Goal: Task Accomplishment & Management: Manage account settings

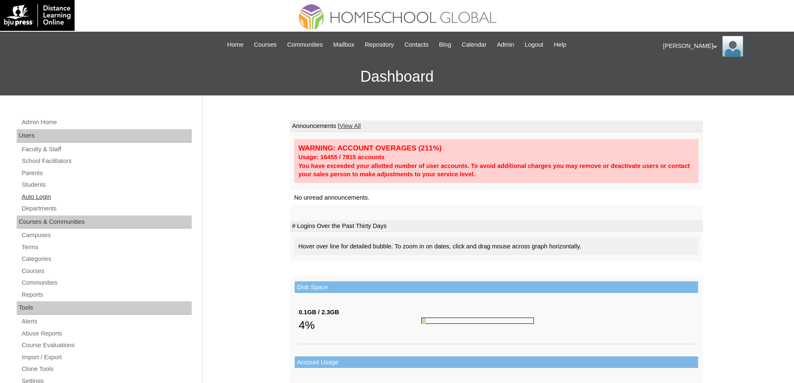
click at [75, 196] on link "Auto Login" at bounding box center [106, 197] width 171 height 10
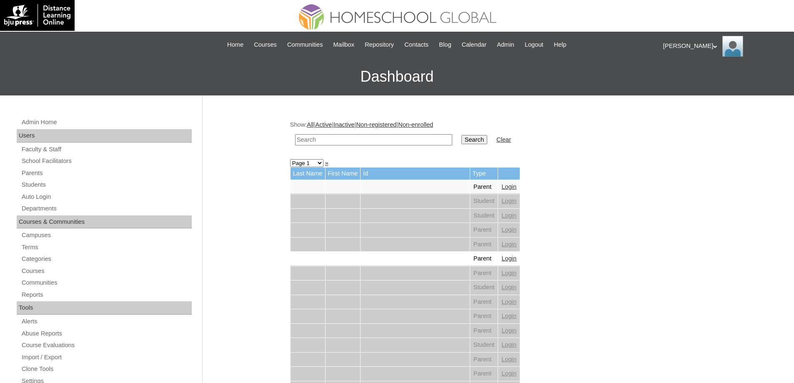
drag, startPoint x: 623, startPoint y: 245, endPoint x: 470, endPoint y: 202, distance: 158.8
drag, startPoint x: 326, startPoint y: 148, endPoint x: 337, endPoint y: 141, distance: 13.1
click at [327, 147] on td at bounding box center [374, 140] width 166 height 20
drag, startPoint x: 337, startPoint y: 141, endPoint x: 466, endPoint y: 148, distance: 129.0
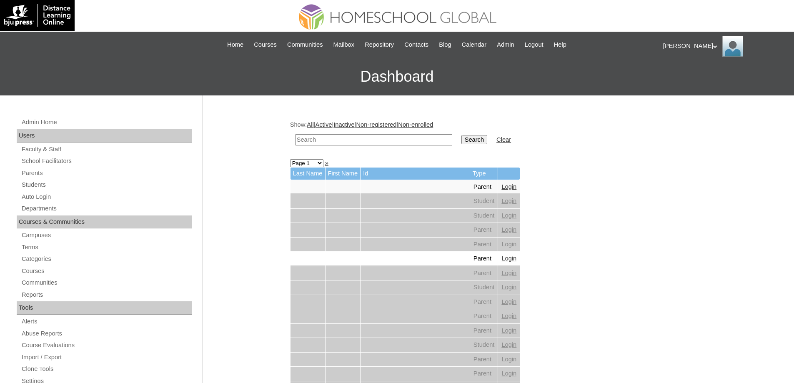
click at [341, 141] on input "text" at bounding box center [373, 139] width 157 height 11
paste input "Althea Aki"
type input "Althea Aki"
click at [482, 142] on input "Search" at bounding box center [475, 139] width 26 height 9
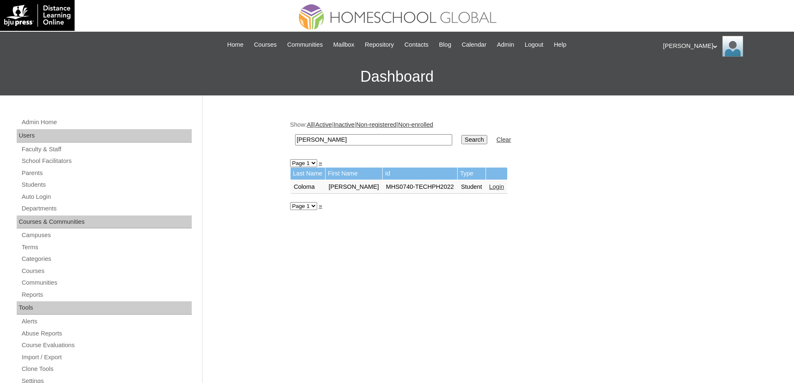
click at [492, 186] on link "Login" at bounding box center [497, 186] width 15 height 7
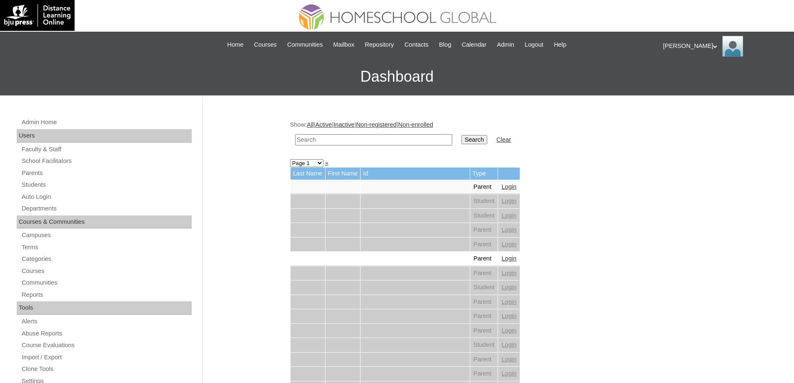
drag, startPoint x: 0, startPoint y: 0, endPoint x: 379, endPoint y: 141, distance: 404.6
click at [373, 141] on input "text" at bounding box center [373, 139] width 157 height 11
paste input "Jericho"
type input "Jericho"
click at [480, 145] on td "Search" at bounding box center [474, 140] width 34 height 20
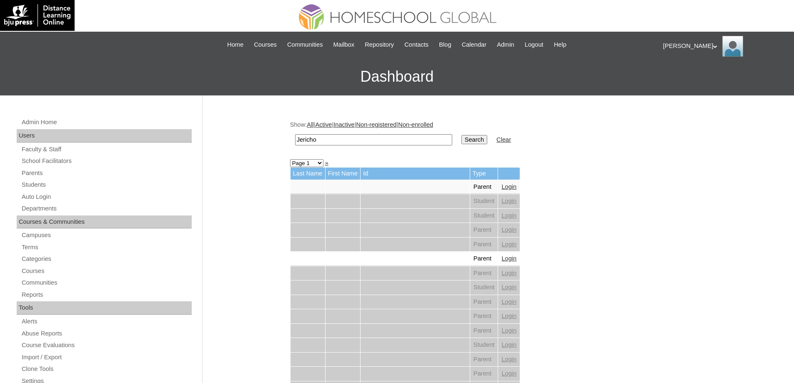
click at [487, 141] on input "Search" at bounding box center [475, 139] width 26 height 9
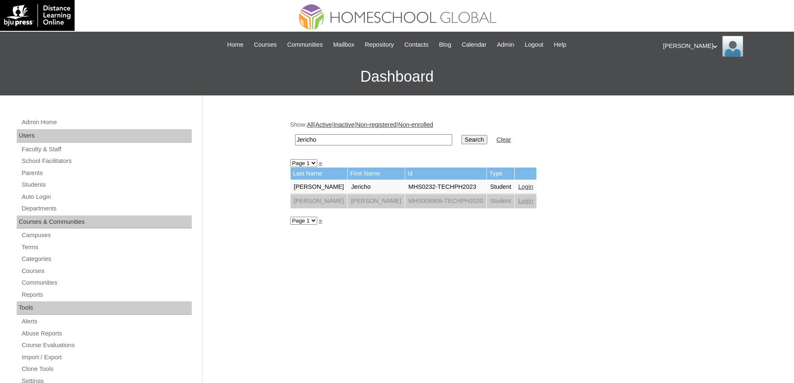
click at [518, 190] on link "Login" at bounding box center [525, 186] width 15 height 7
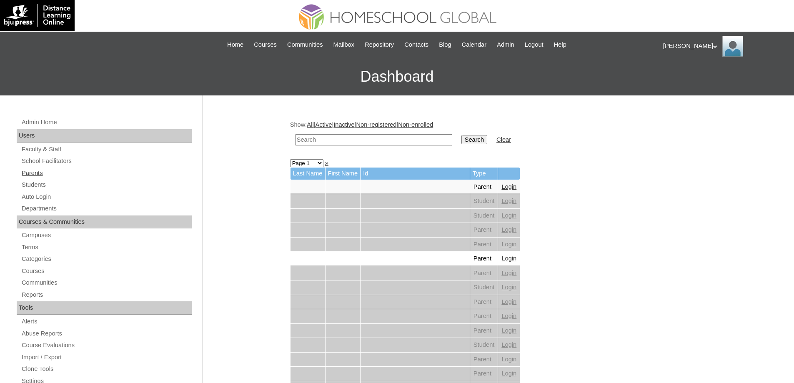
click at [60, 175] on link "Parents" at bounding box center [106, 173] width 171 height 10
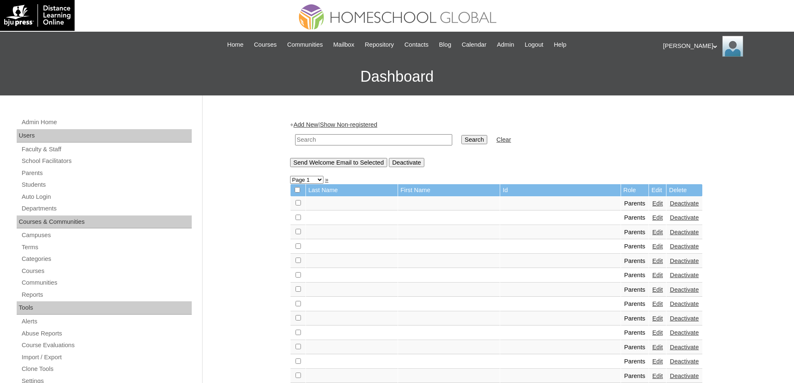
drag, startPoint x: 0, startPoint y: 0, endPoint x: 405, endPoint y: 145, distance: 430.5
click at [356, 142] on input "text" at bounding box center [373, 139] width 157 height 11
paste input "MHP00207-TECHPH2022"
type input "MHP00207-TECHPH2022"
click at [474, 147] on td "Search" at bounding box center [474, 140] width 34 height 20
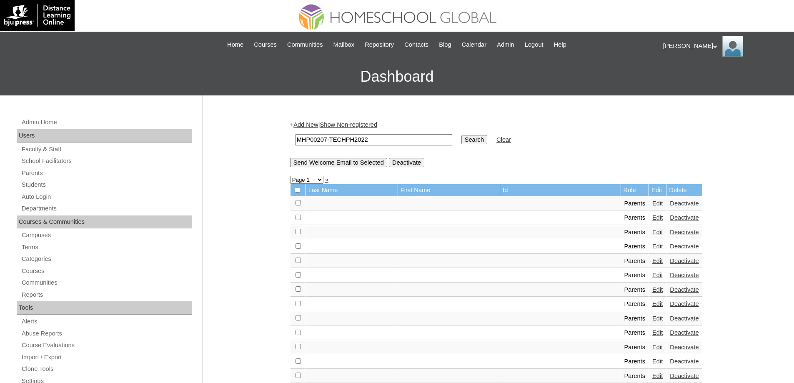
click at [478, 141] on input "Search" at bounding box center [475, 139] width 26 height 9
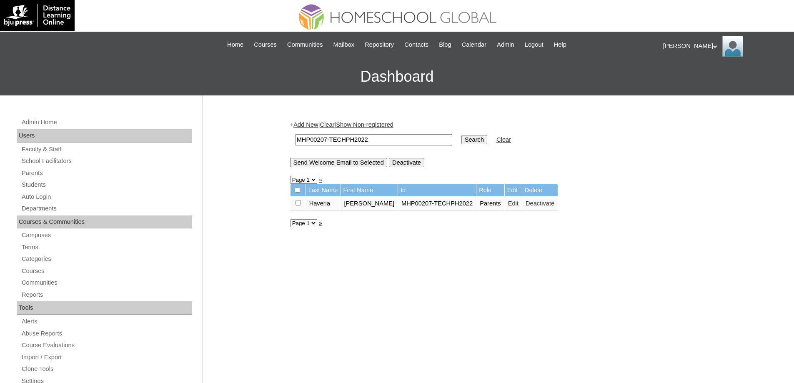
click at [508, 203] on link "Edit" at bounding box center [513, 203] width 10 height 7
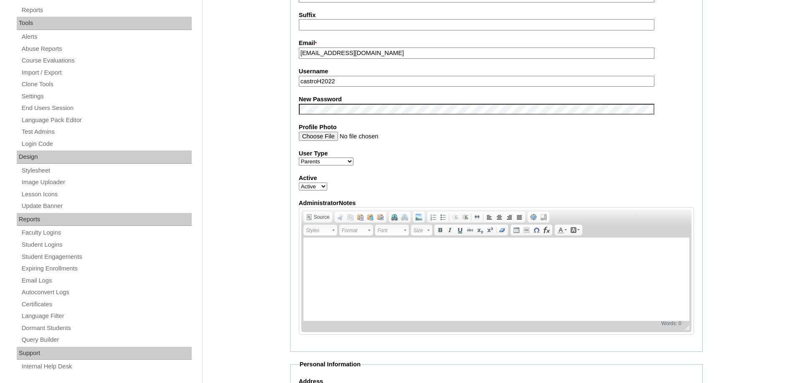
scroll to position [292, 0]
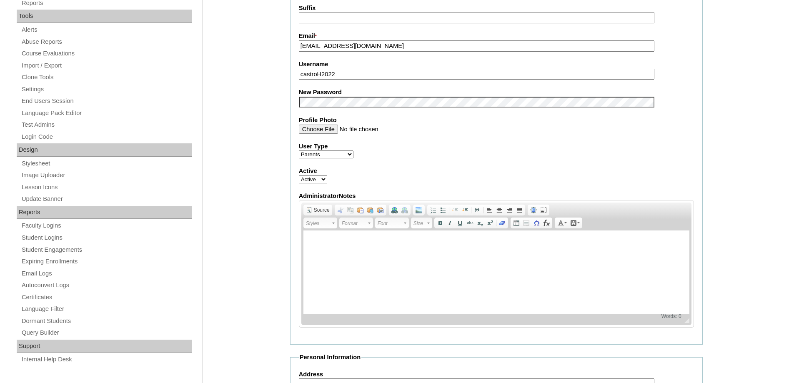
click at [258, 169] on div "Admin Home Users Faculty & Staff School Facilitators Parents Students Auto Logi…" at bounding box center [397, 298] width 794 height 989
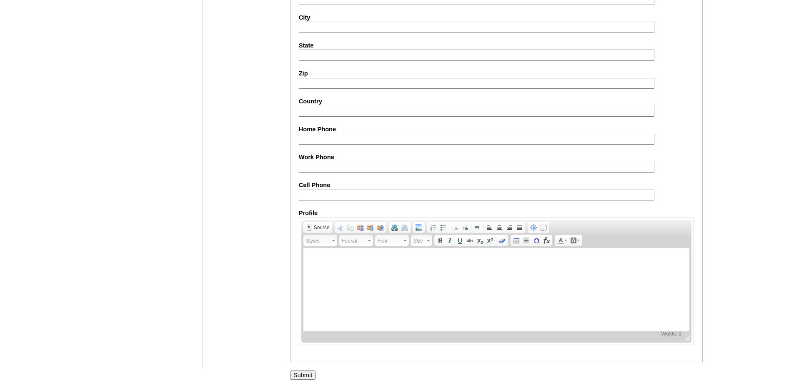
scroll to position [712, 0]
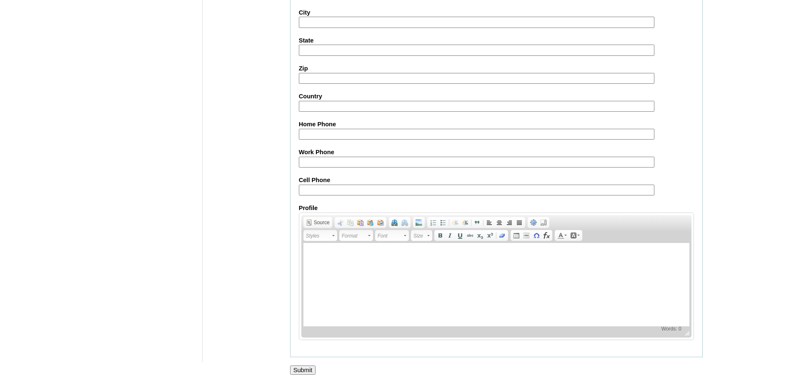
click at [304, 369] on input "Submit" at bounding box center [303, 370] width 26 height 9
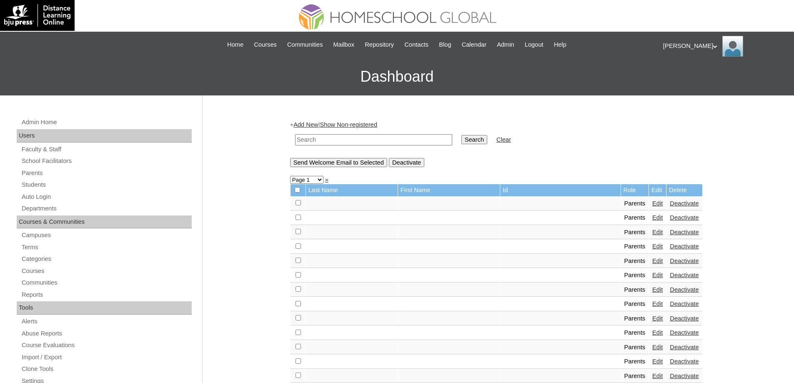
drag, startPoint x: 344, startPoint y: 142, endPoint x: 353, endPoint y: 142, distance: 8.8
click at [344, 142] on input "text" at bounding box center [373, 139] width 157 height 11
paste input "MHS0230-TECHPH2023"
type input "MHS0230-TECHPH2023"
click at [492, 139] on td "Search" at bounding box center [474, 140] width 34 height 20
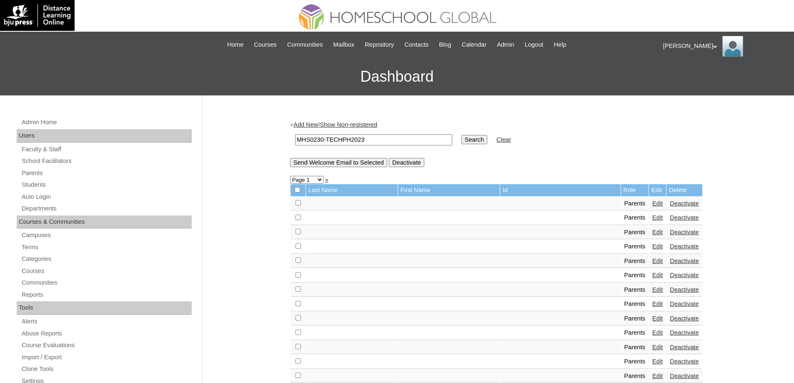
click at [487, 139] on input "Search" at bounding box center [475, 139] width 26 height 9
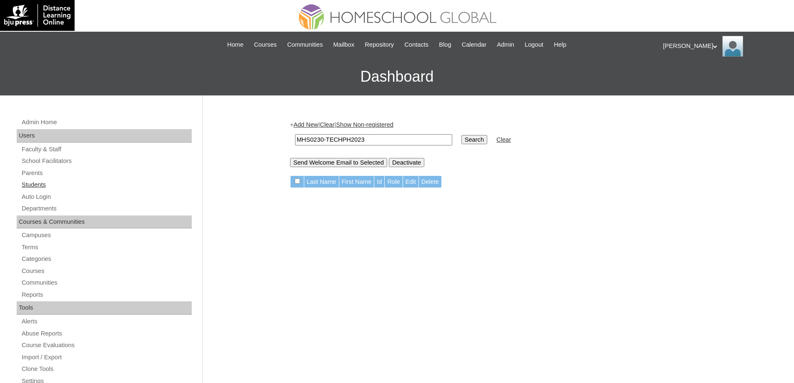
click at [76, 188] on link "Students" at bounding box center [106, 185] width 171 height 10
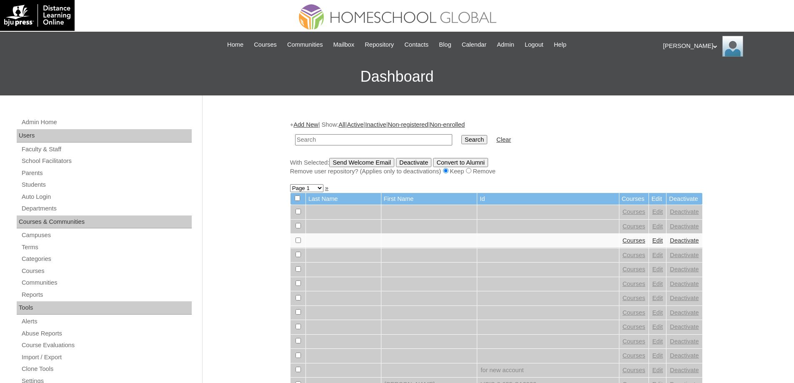
drag, startPoint x: 0, startPoint y: 0, endPoint x: 402, endPoint y: 140, distance: 425.7
click at [390, 140] on input "text" at bounding box center [373, 139] width 157 height 11
type input "MHS0230-TECHPH2023"
click at [468, 141] on input "Search" at bounding box center [475, 139] width 26 height 9
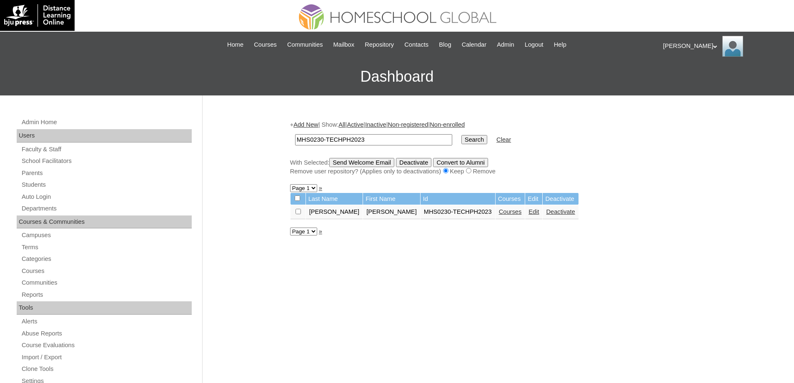
click at [529, 211] on link "Edit" at bounding box center [534, 211] width 10 height 7
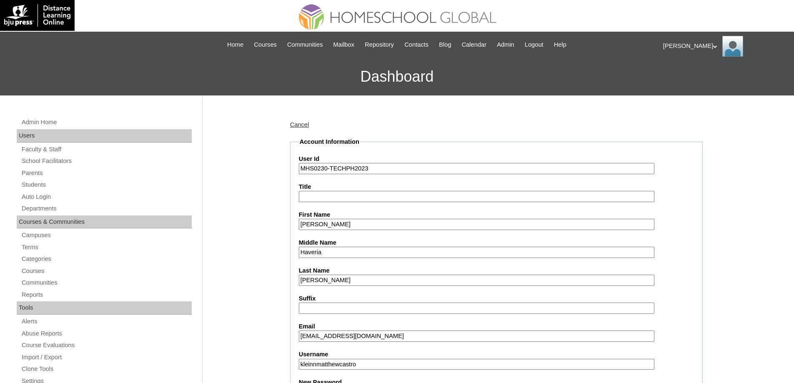
scroll to position [208, 0]
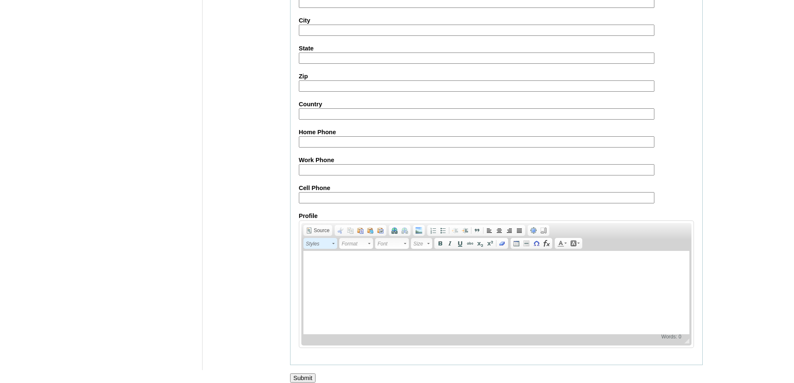
scroll to position [887, 0]
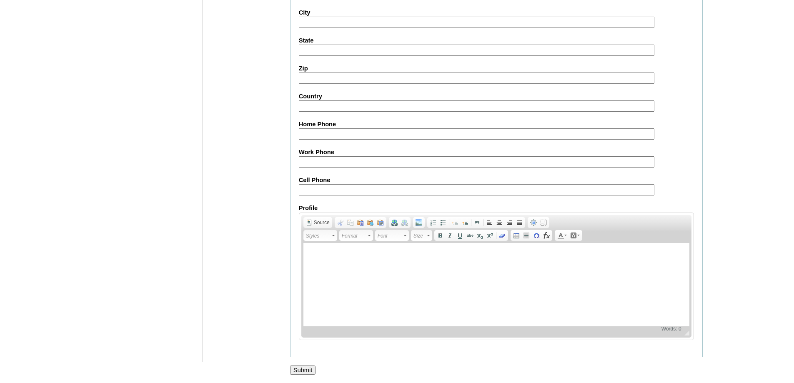
click at [308, 367] on input "Submit" at bounding box center [303, 370] width 26 height 9
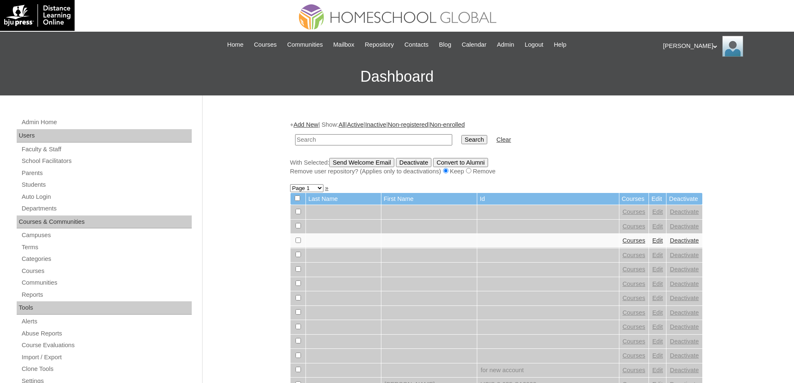
drag, startPoint x: 362, startPoint y: 134, endPoint x: 399, endPoint y: 138, distance: 36.9
click at [362, 134] on td at bounding box center [374, 140] width 166 height 20
click at [465, 148] on td "Search" at bounding box center [474, 140] width 34 height 20
drag, startPoint x: 444, startPoint y: 138, endPoint x: 448, endPoint y: 138, distance: 4.2
click at [444, 138] on input "text" at bounding box center [373, 139] width 157 height 11
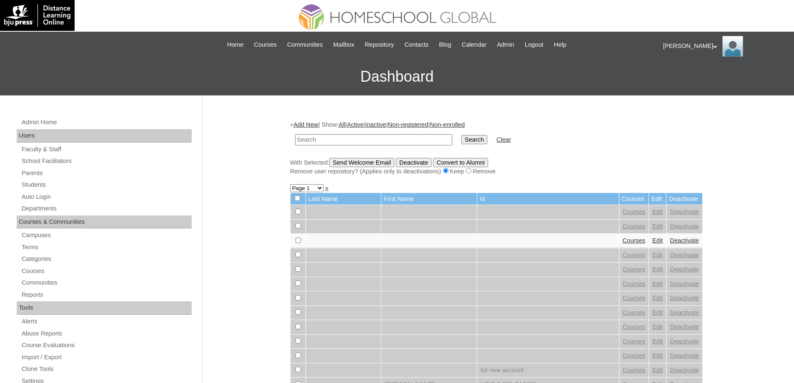
paste input "MHS0230-TECHPH2023"
type input "MHS0230-TECHPH2023"
click at [487, 141] on input "Search" at bounding box center [475, 139] width 26 height 9
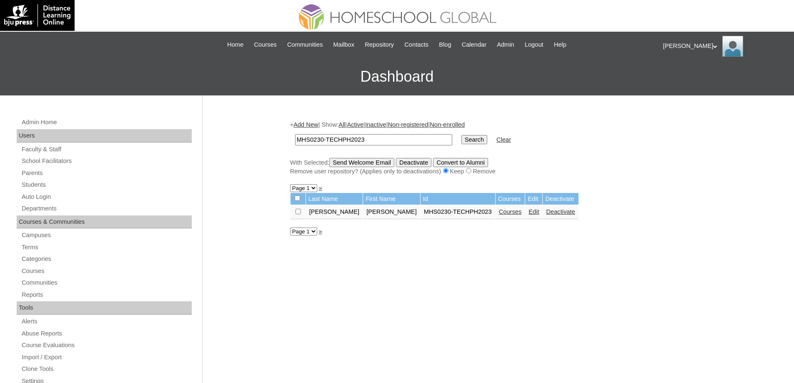
click at [496, 219] on td "Courses" at bounding box center [511, 212] width 30 height 14
click at [499, 213] on link "Courses" at bounding box center [510, 211] width 23 height 7
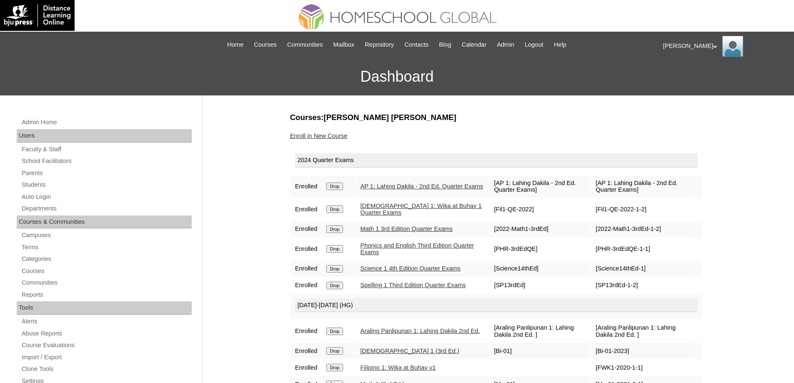
click at [337, 184] on input "Drop" at bounding box center [335, 187] width 16 height 8
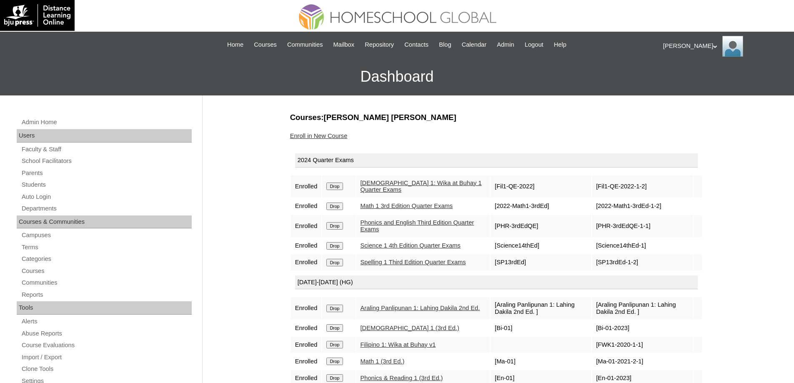
click at [342, 188] on input "Drop" at bounding box center [335, 187] width 16 height 8
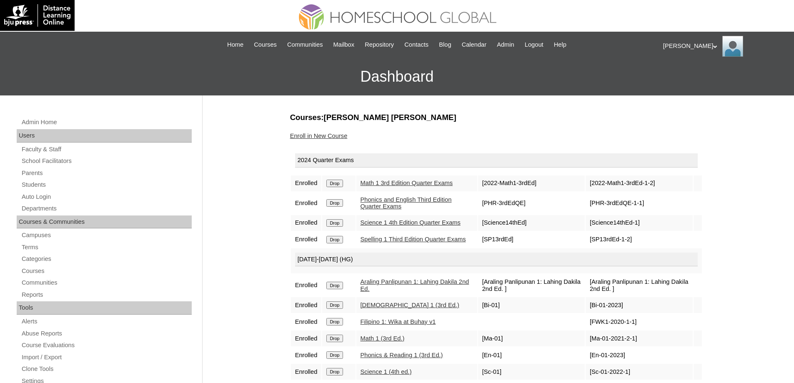
click at [343, 185] on input "Drop" at bounding box center [335, 184] width 16 height 8
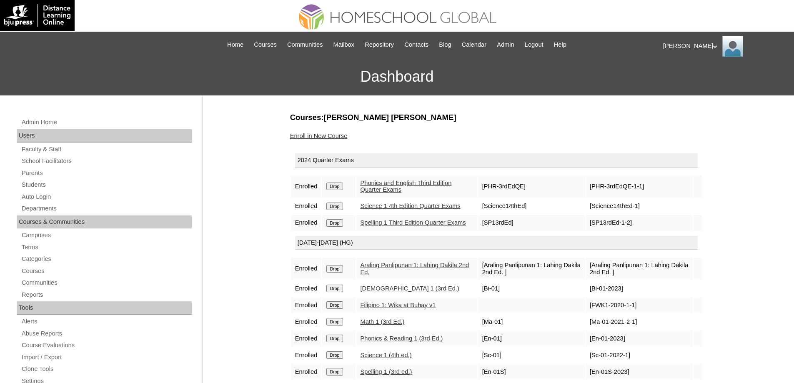
click at [342, 188] on input "Drop" at bounding box center [335, 187] width 16 height 8
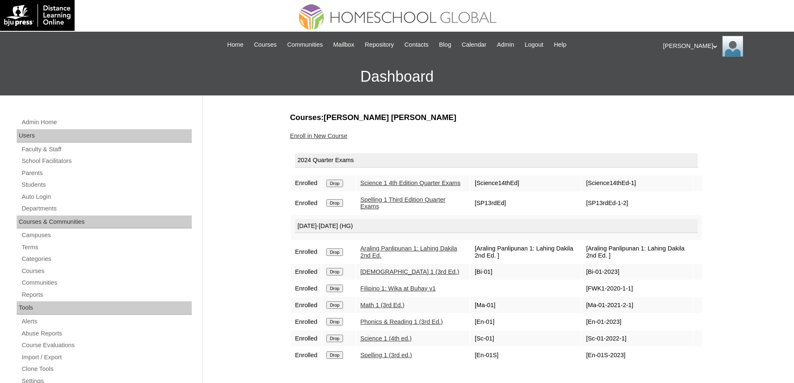
click at [342, 181] on td "Drop" at bounding box center [338, 184] width 33 height 16
click at [338, 184] on input "Drop" at bounding box center [335, 184] width 16 height 8
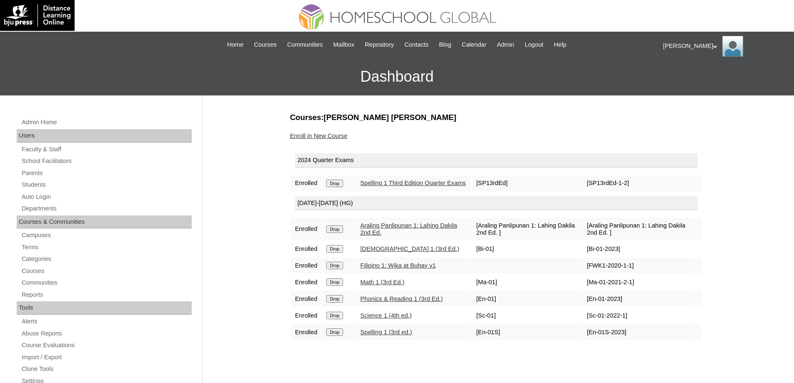
click at [342, 184] on input "Drop" at bounding box center [335, 184] width 16 height 8
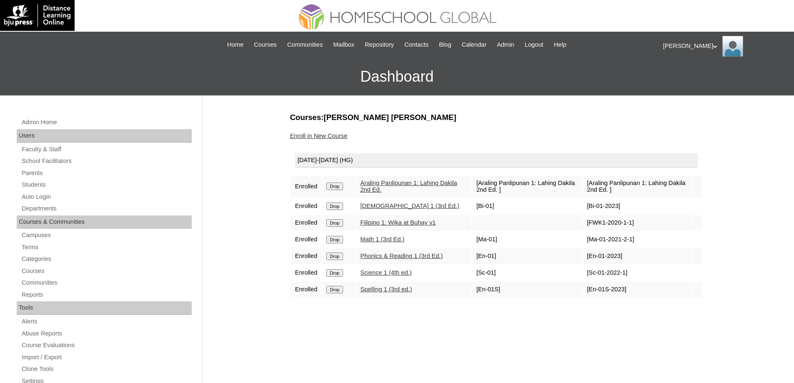
click at [343, 188] on input "Drop" at bounding box center [335, 187] width 16 height 8
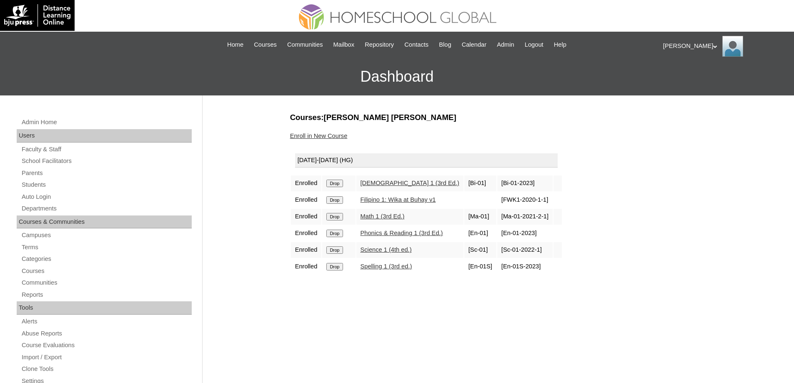
click at [339, 182] on input "Drop" at bounding box center [335, 184] width 16 height 8
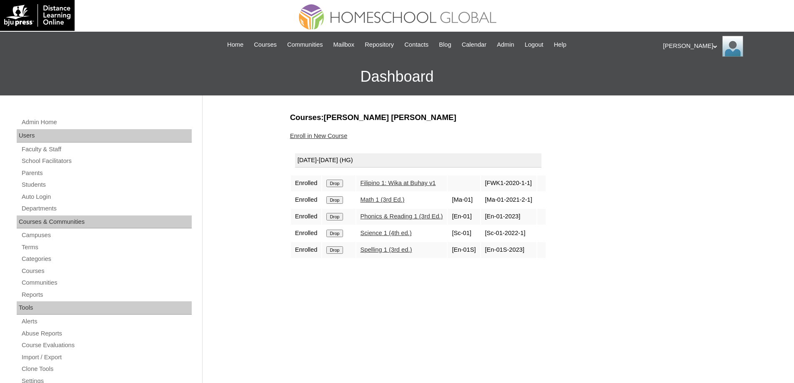
click at [339, 186] on input "Drop" at bounding box center [335, 184] width 16 height 8
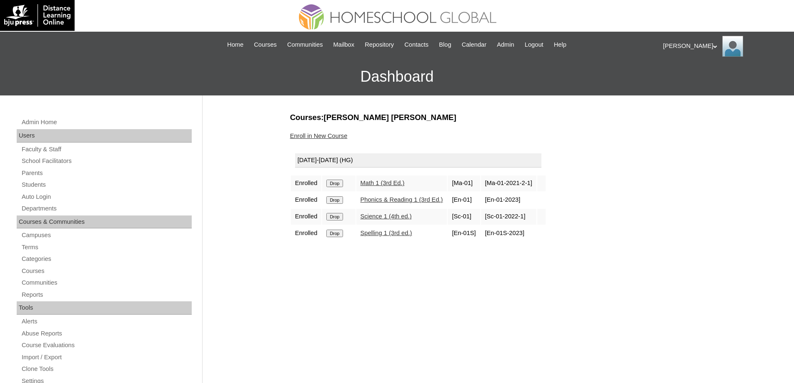
click at [341, 185] on input "Drop" at bounding box center [335, 184] width 16 height 8
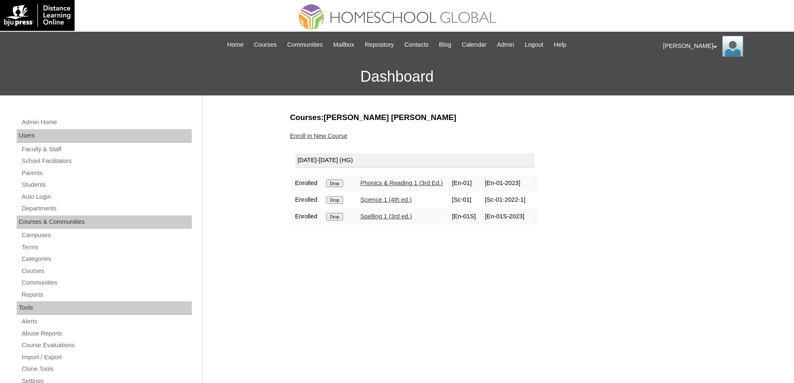
click at [343, 183] on input "Drop" at bounding box center [335, 184] width 16 height 8
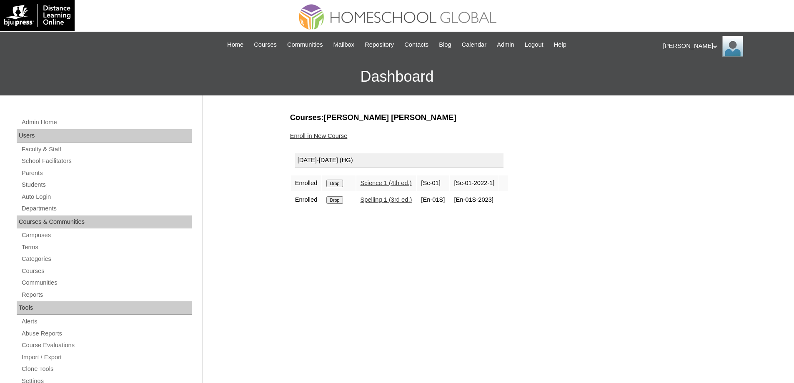
click at [332, 187] on input "Drop" at bounding box center [335, 184] width 16 height 8
click at [342, 185] on input "Drop" at bounding box center [335, 184] width 16 height 8
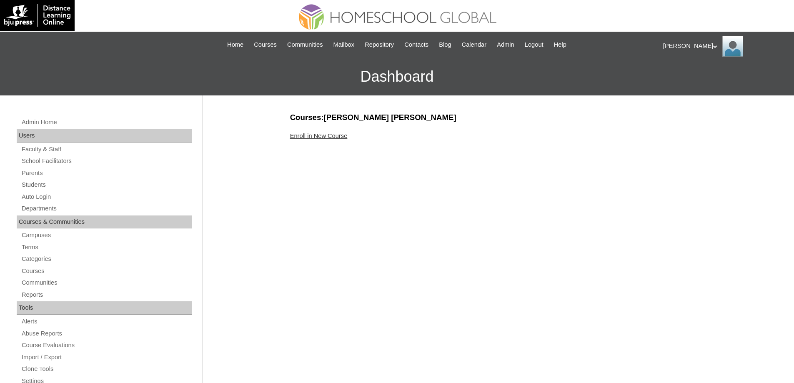
click at [311, 133] on link "Enroll in New Course" at bounding box center [319, 136] width 58 height 7
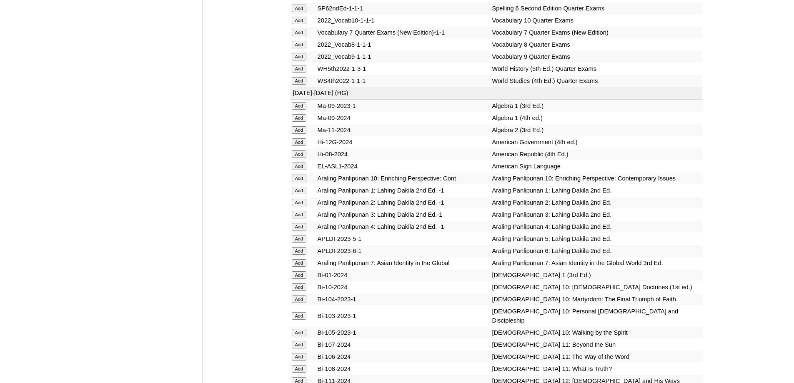
scroll to position [1751, 0]
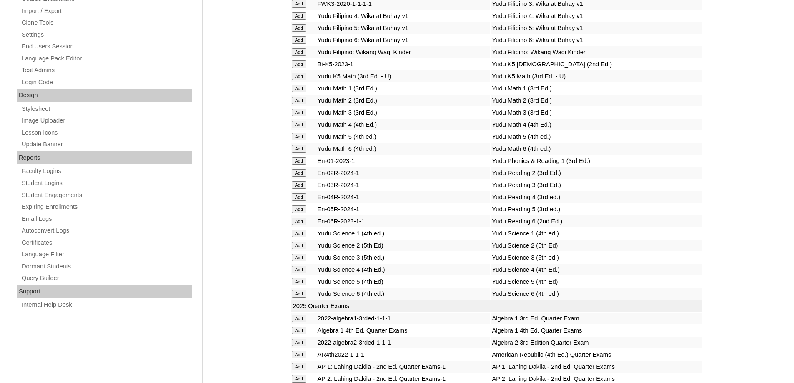
scroll to position [459, 0]
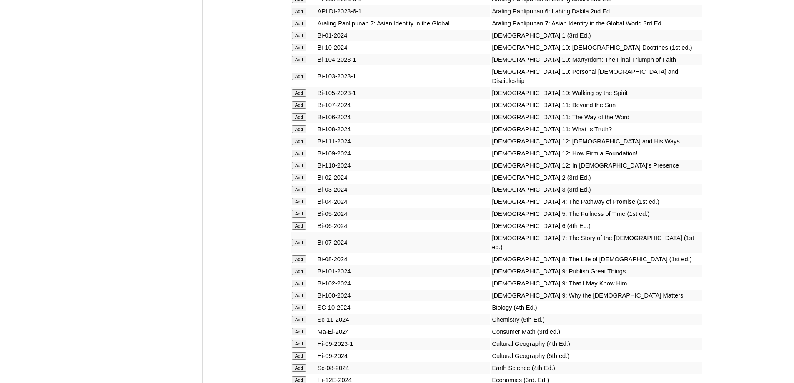
scroll to position [2028, 0]
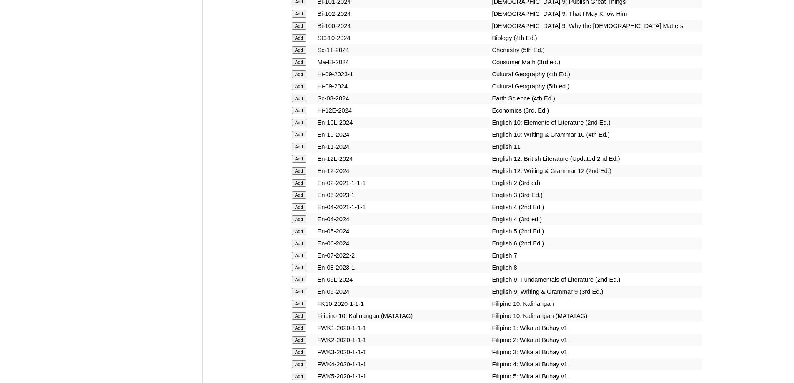
scroll to position [2334, 0]
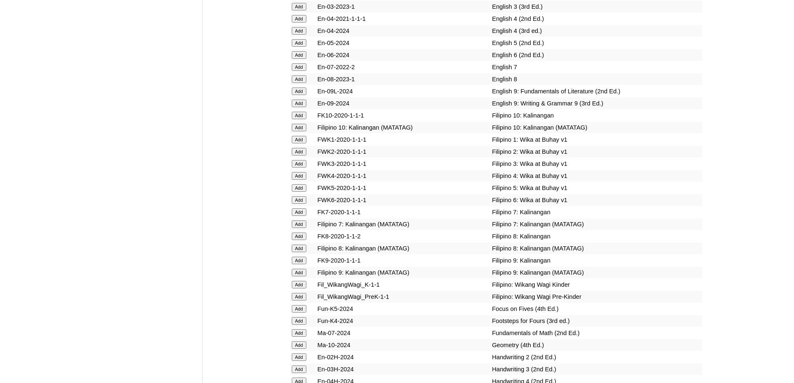
scroll to position [2492, 0]
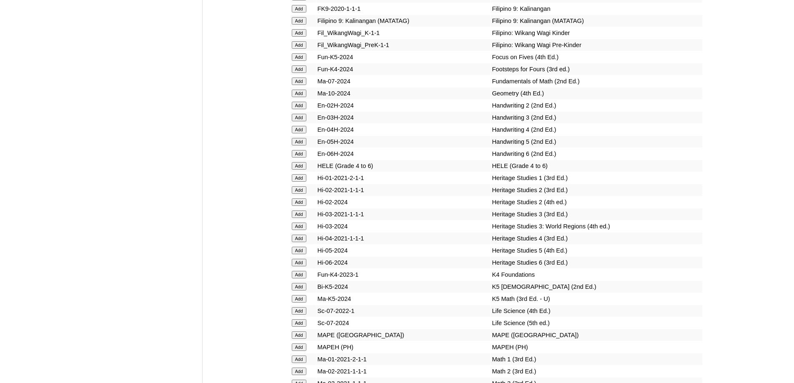
scroll to position [2737, 0]
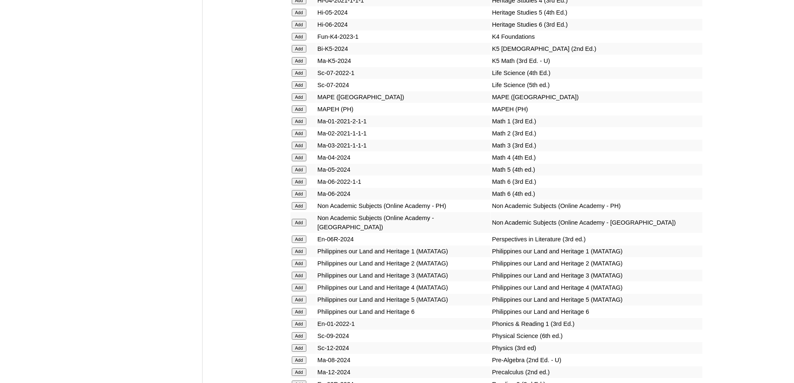
scroll to position [2988, 0]
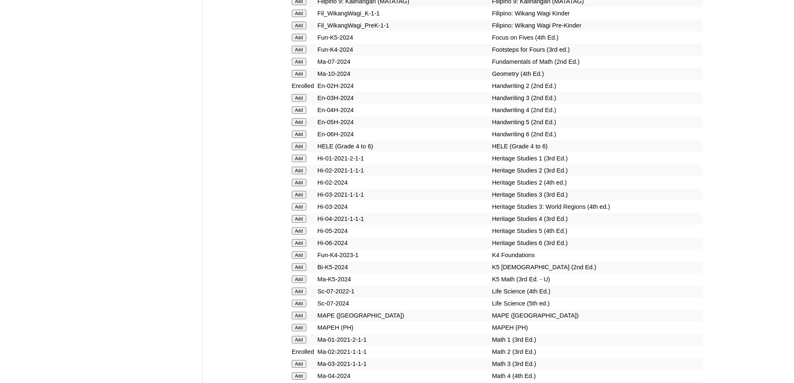
scroll to position [3099, 0]
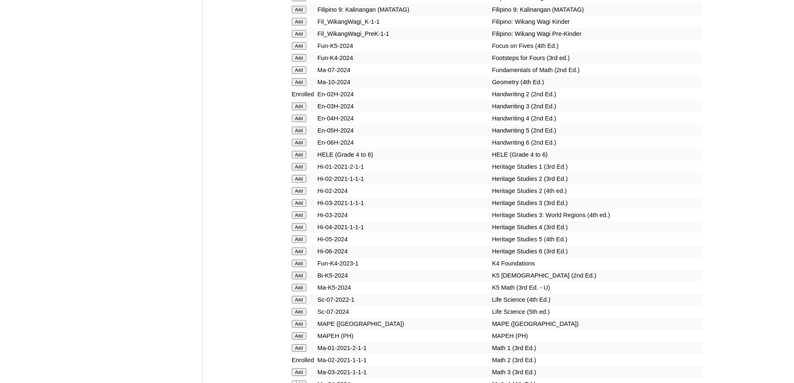
scroll to position [2682, 0]
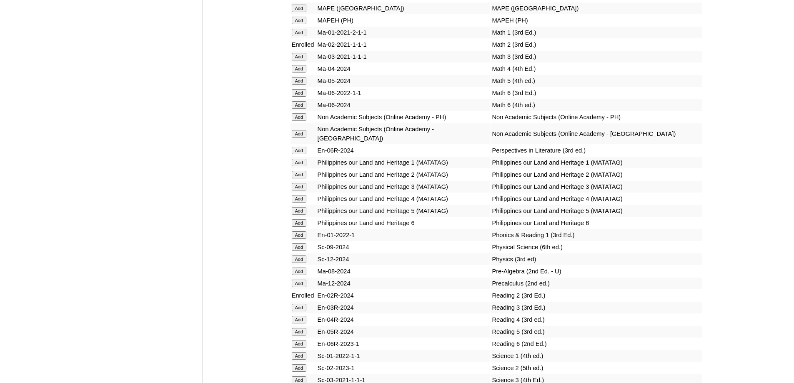
scroll to position [3105, 0]
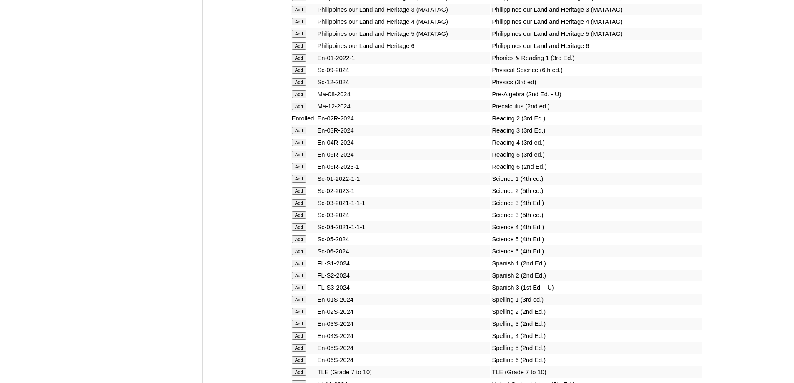
scroll to position [3221, 0]
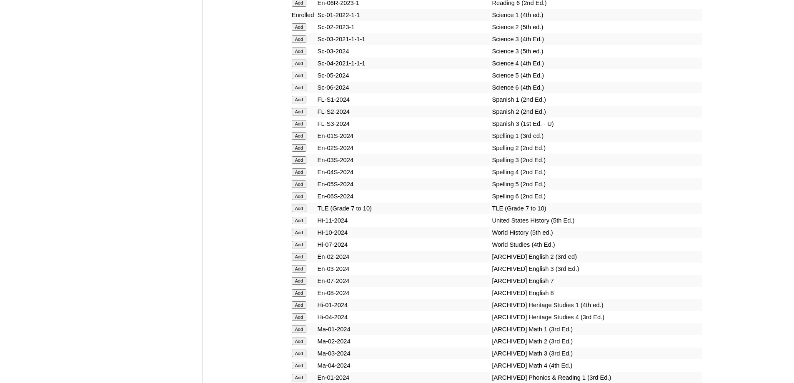
scroll to position [3386, 0]
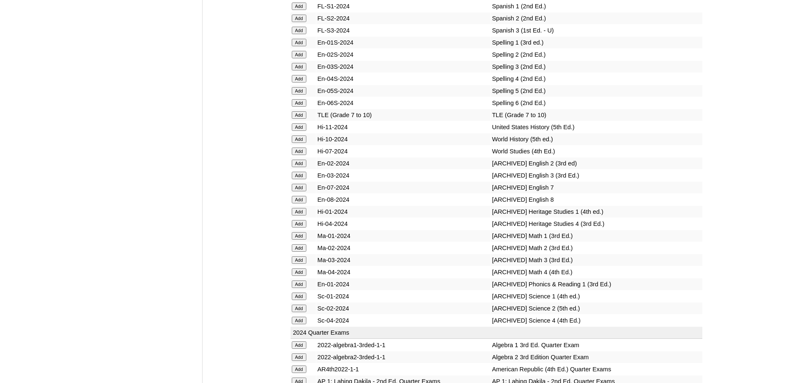
scroll to position [3512, 0]
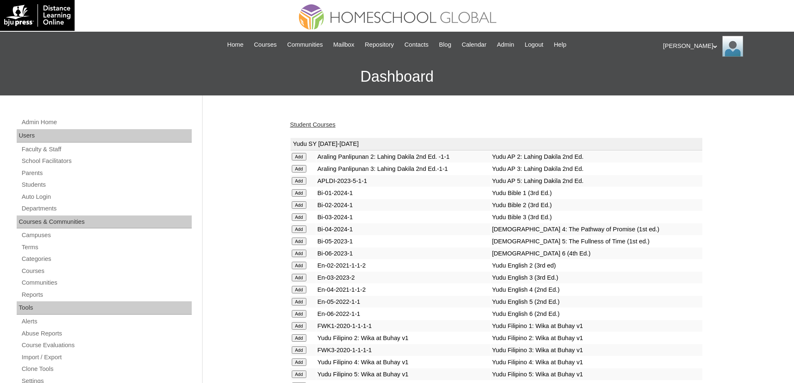
click at [332, 126] on link "Student Courses" at bounding box center [312, 124] width 45 height 7
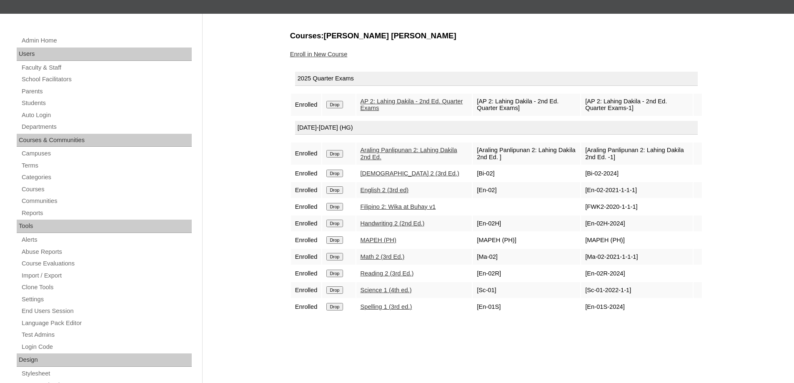
scroll to position [83, 0]
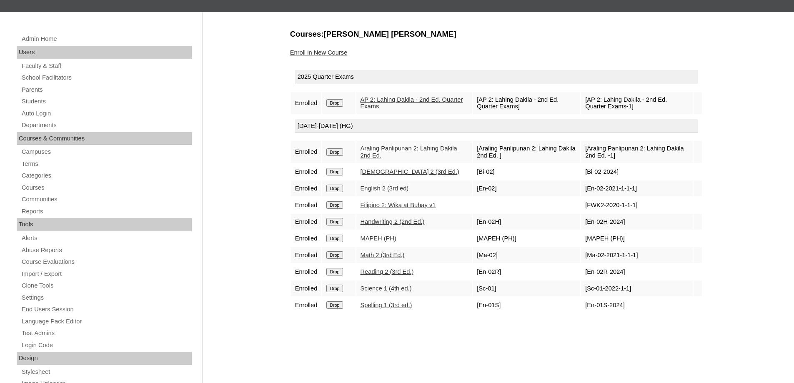
click at [322, 55] on link "Enroll in New Course" at bounding box center [319, 52] width 58 height 7
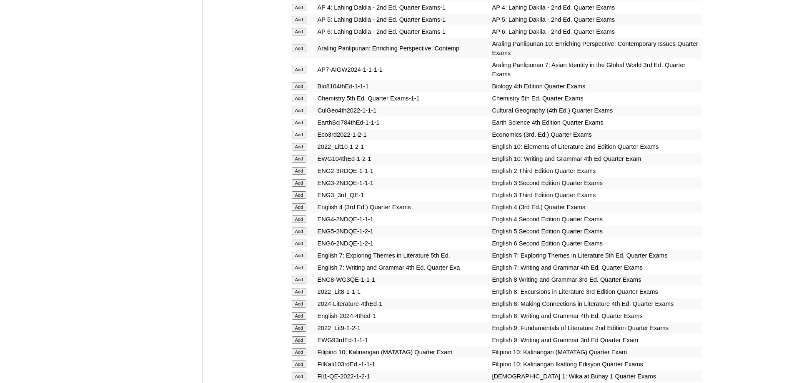
scroll to position [751, 0]
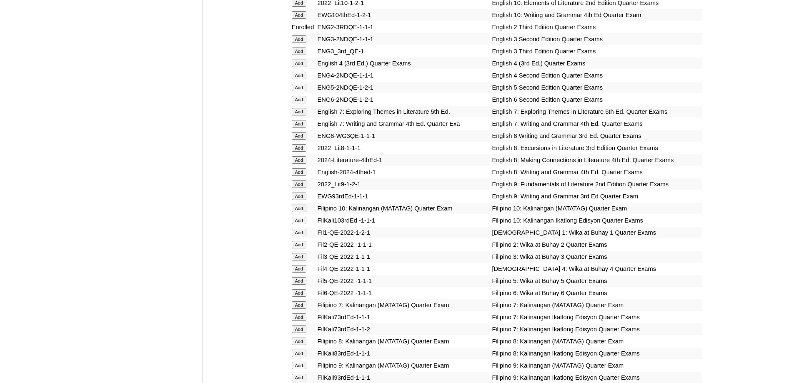
scroll to position [917, 0]
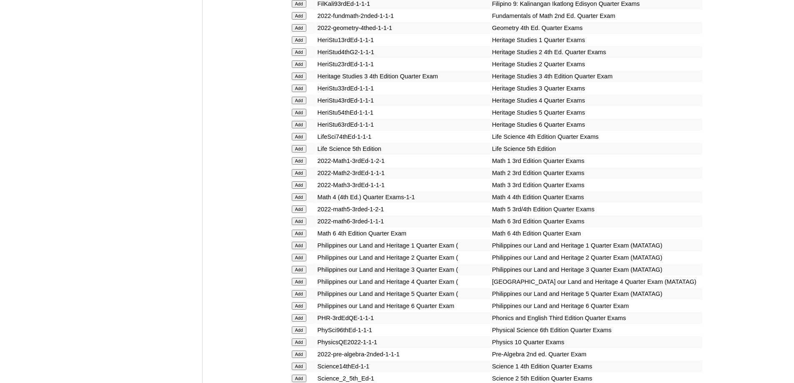
scroll to position [1293, 0]
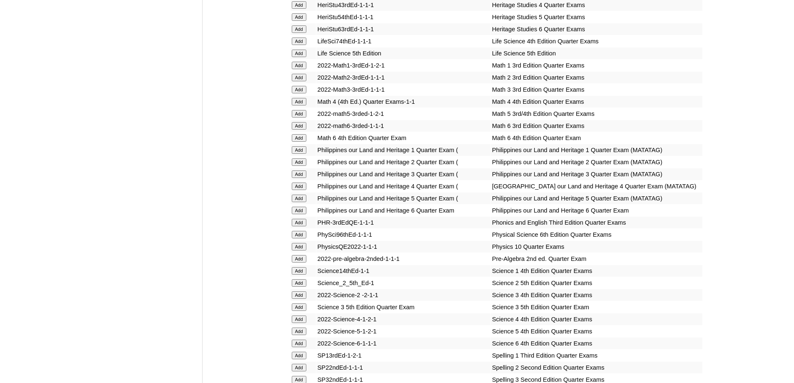
scroll to position [1376, 0]
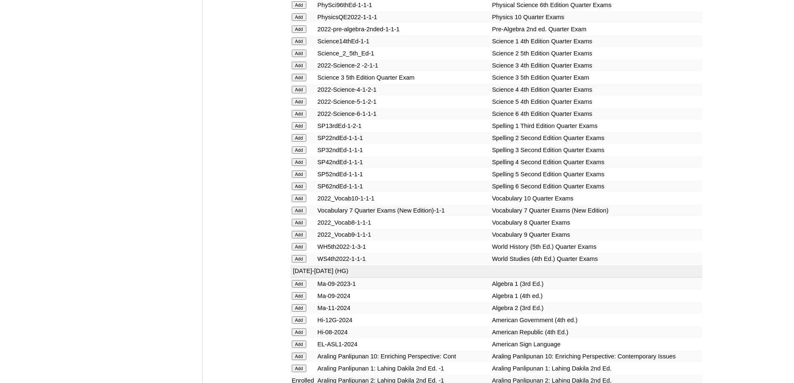
scroll to position [1626, 0]
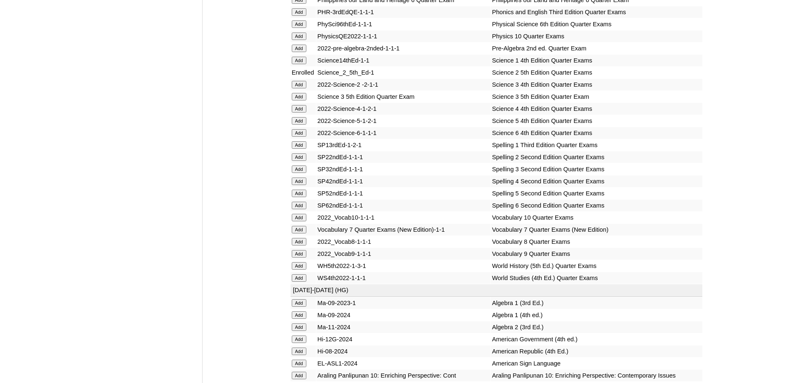
scroll to position [1668, 0]
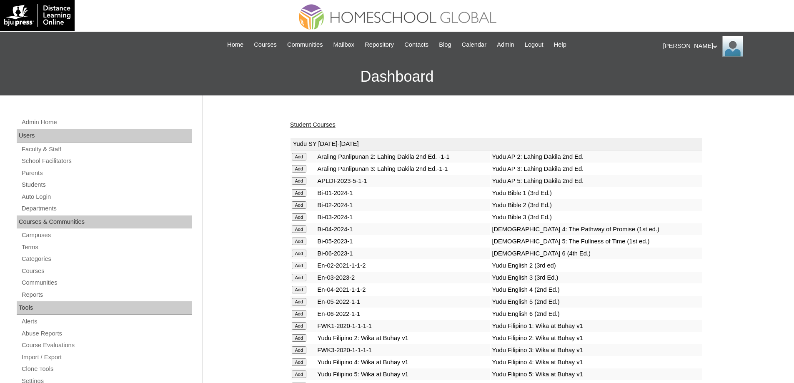
click at [319, 126] on link "Student Courses" at bounding box center [312, 124] width 45 height 7
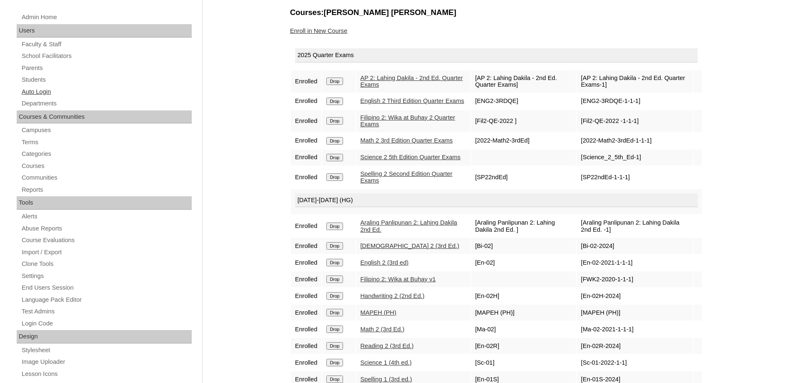
scroll to position [83, 0]
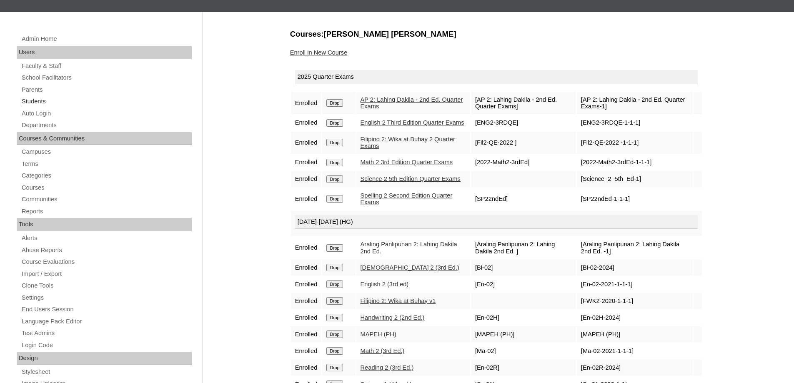
click at [43, 103] on link "Students" at bounding box center [106, 101] width 171 height 10
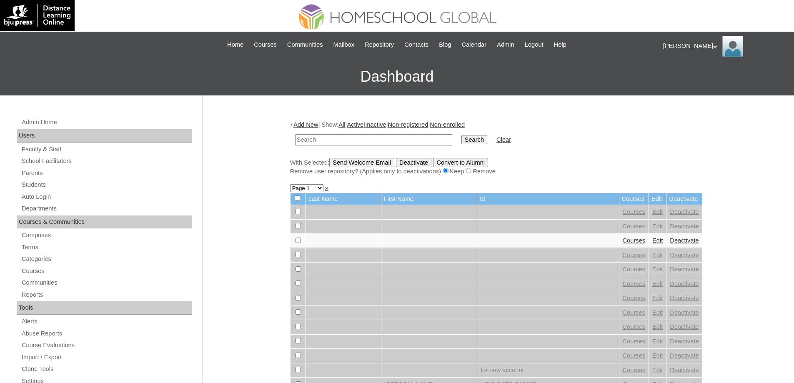
click at [380, 141] on input "text" at bounding box center [373, 139] width 157 height 11
type input "MHS00193-TECHPH2025"
click at [481, 138] on input "Search" at bounding box center [475, 139] width 26 height 9
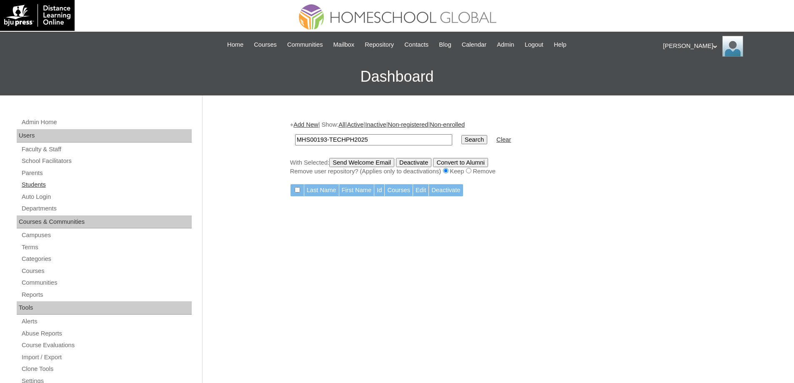
click at [44, 187] on link "Students" at bounding box center [106, 185] width 171 height 10
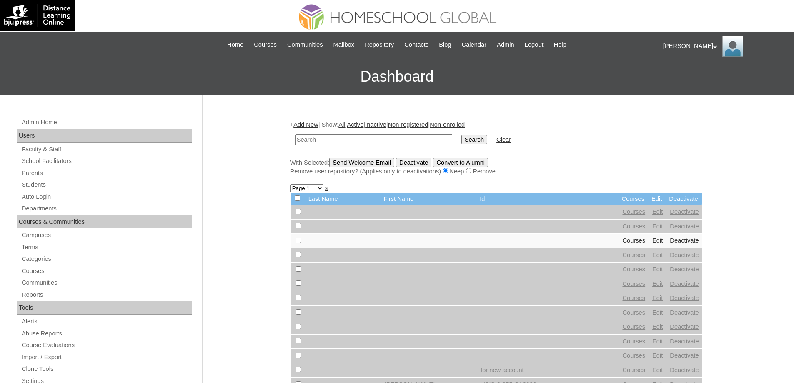
click at [321, 140] on input "text" at bounding box center [373, 139] width 157 height 11
type input "MHS00193-TECHPH2025"
click at [473, 144] on input "Search" at bounding box center [475, 139] width 26 height 9
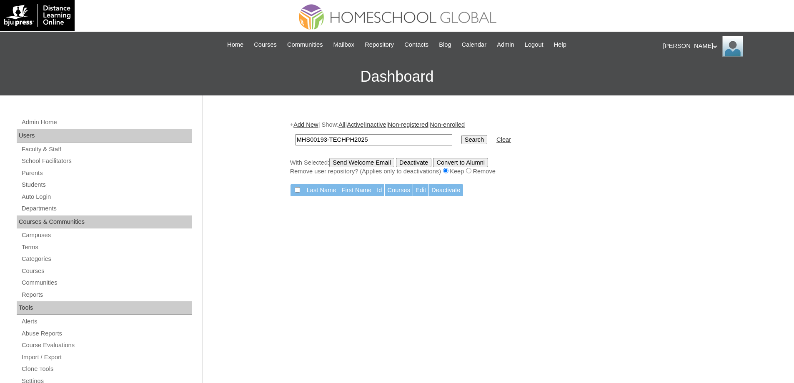
drag, startPoint x: 362, startPoint y: 143, endPoint x: 230, endPoint y: 141, distance: 132.6
click at [239, 142] on div "Admin Home Users Faculty & Staff School Facilitators Parents Students Auto Logi…" at bounding box center [397, 382] width 794 height 575
paste input "112-TECHPH2023"
type input "MHS0112-TECHPH2023"
click at [485, 139] on input "Search" at bounding box center [475, 139] width 26 height 9
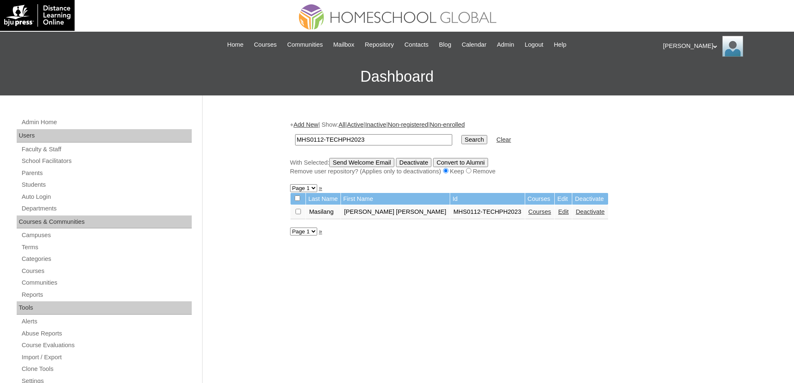
click at [558, 213] on link "Edit" at bounding box center [563, 211] width 10 height 7
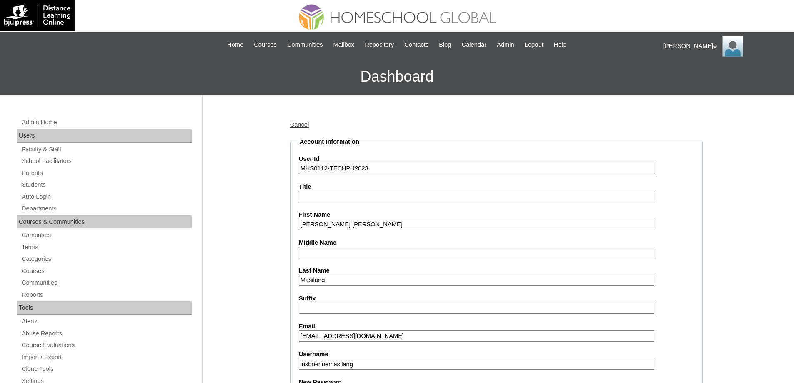
scroll to position [250, 0]
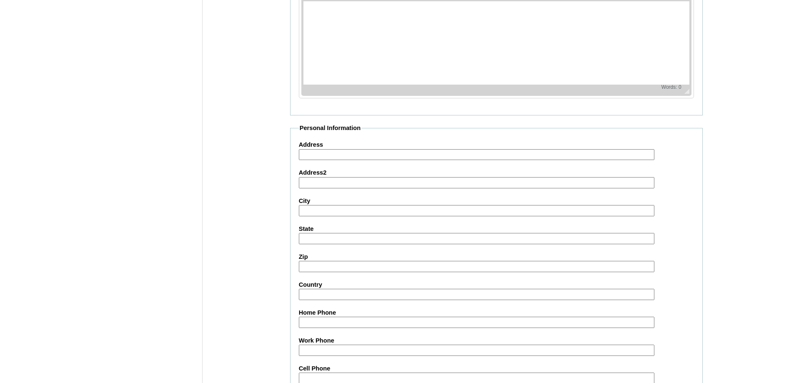
scroll to position [887, 0]
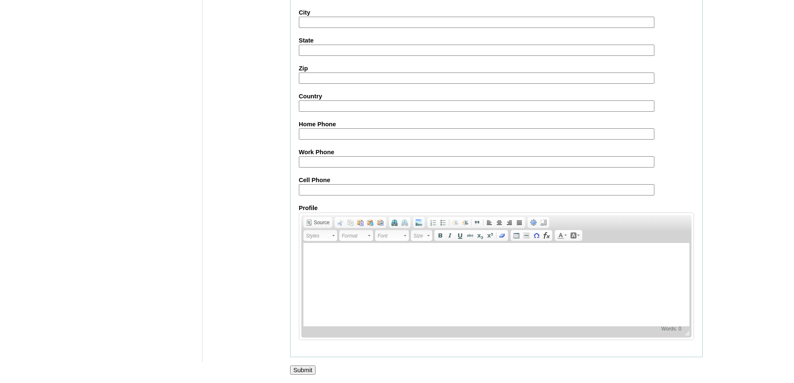
click at [310, 366] on input "Submit" at bounding box center [303, 370] width 26 height 9
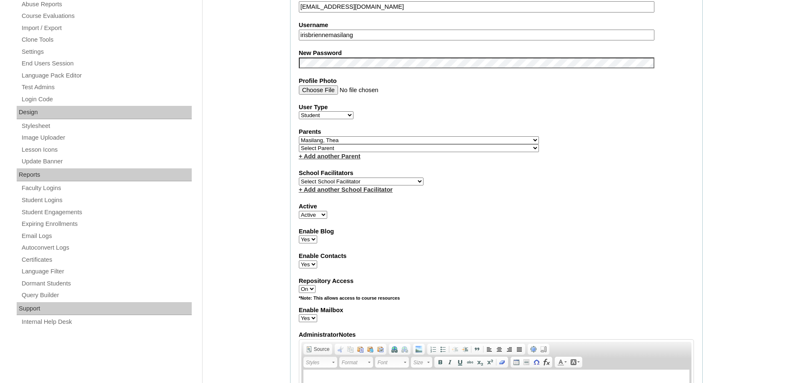
scroll to position [306, 0]
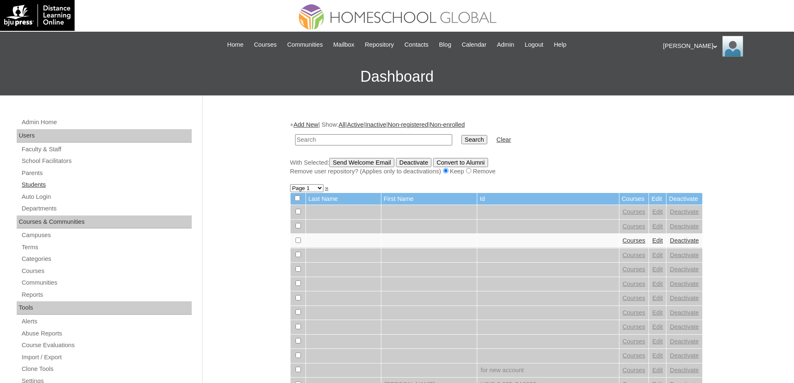
click at [38, 183] on link "Students" at bounding box center [106, 185] width 171 height 10
drag, startPoint x: 354, startPoint y: 138, endPoint x: 359, endPoint y: 138, distance: 5.0
click at [357, 138] on input "text" at bounding box center [373, 139] width 157 height 11
paste input "MHS0112-TECHPH2023"
type input "MHS0112-TECHPH2023"
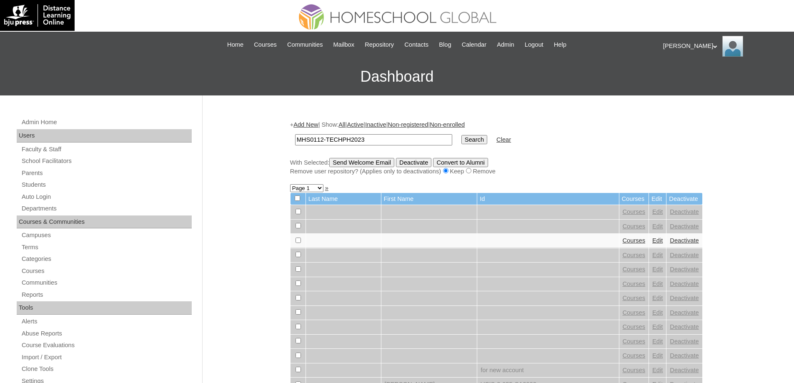
click at [476, 142] on input "Search" at bounding box center [475, 139] width 26 height 9
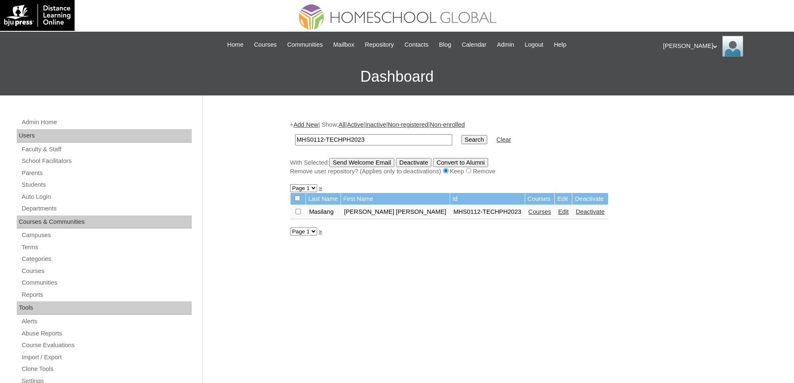
click at [529, 214] on link "Courses" at bounding box center [540, 211] width 23 height 7
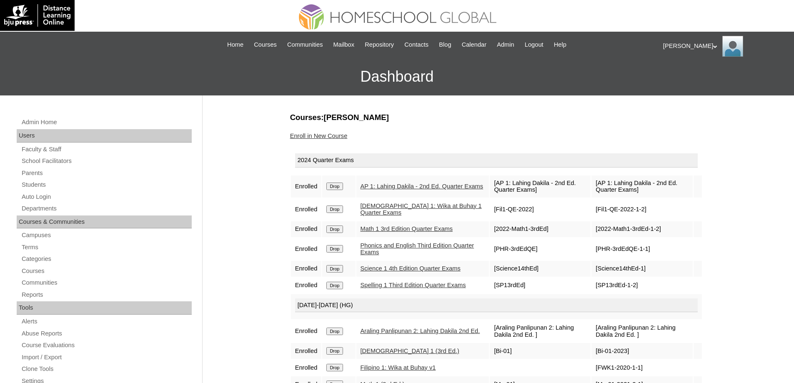
click at [333, 186] on input "Drop" at bounding box center [335, 187] width 16 height 8
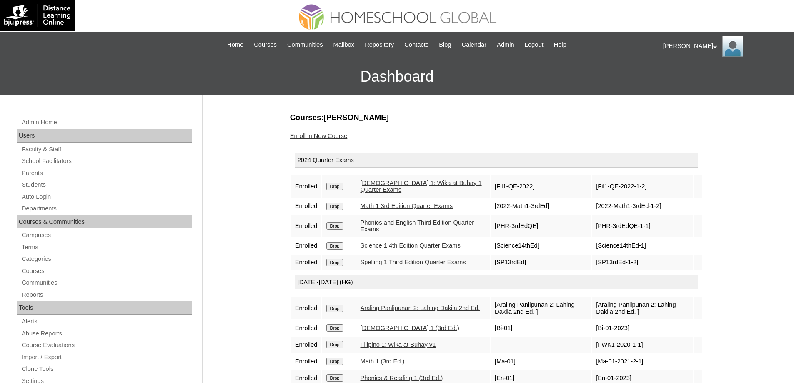
click at [334, 186] on input "Drop" at bounding box center [335, 187] width 16 height 8
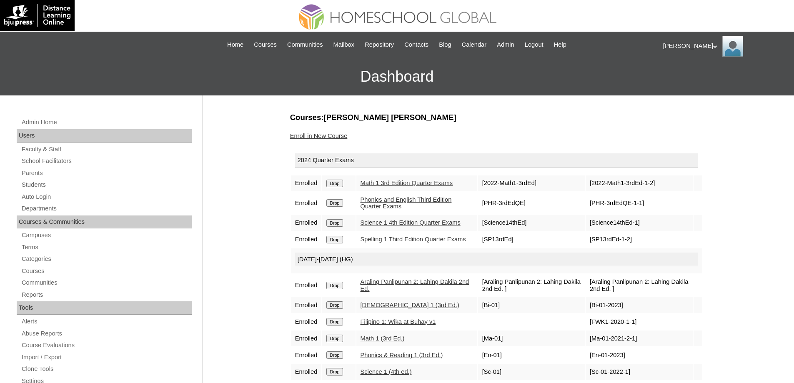
click at [341, 187] on input "Drop" at bounding box center [335, 184] width 16 height 8
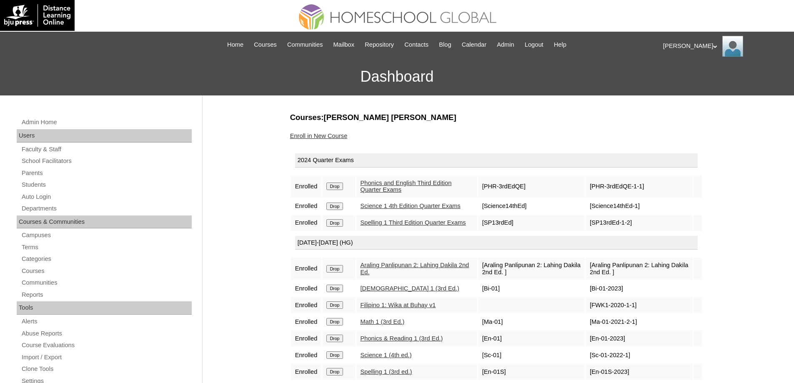
click at [336, 187] on input "Drop" at bounding box center [335, 187] width 16 height 8
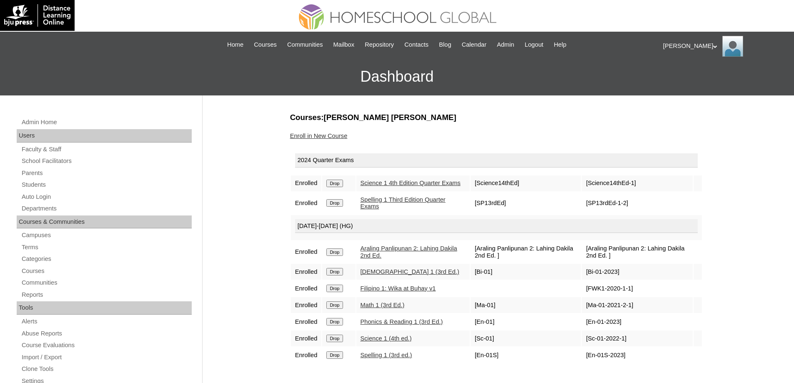
click at [341, 187] on input "Drop" at bounding box center [335, 184] width 16 height 8
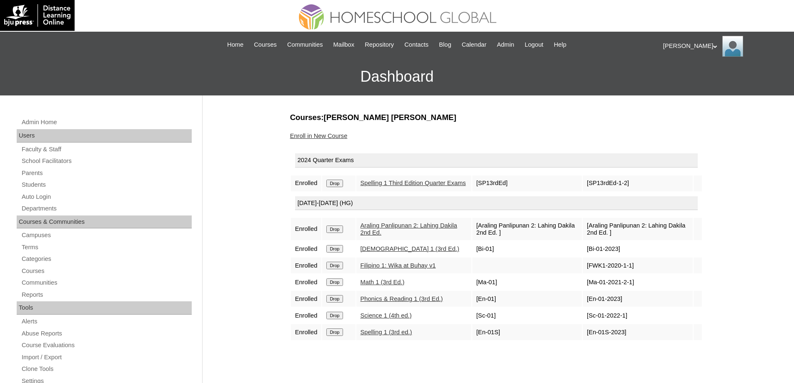
click at [340, 184] on input "Drop" at bounding box center [335, 184] width 16 height 8
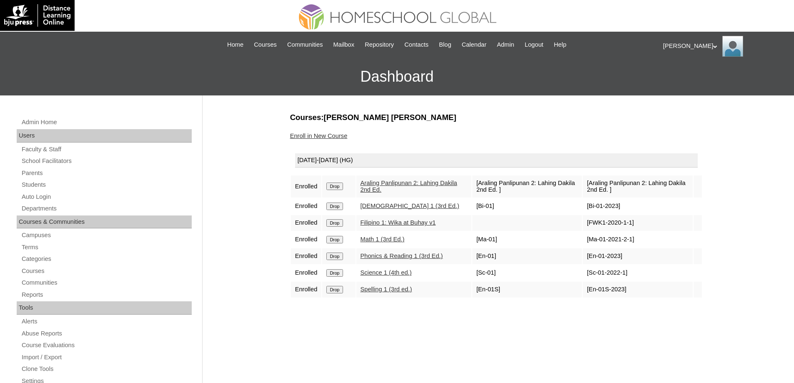
click at [338, 188] on input "Drop" at bounding box center [335, 187] width 16 height 8
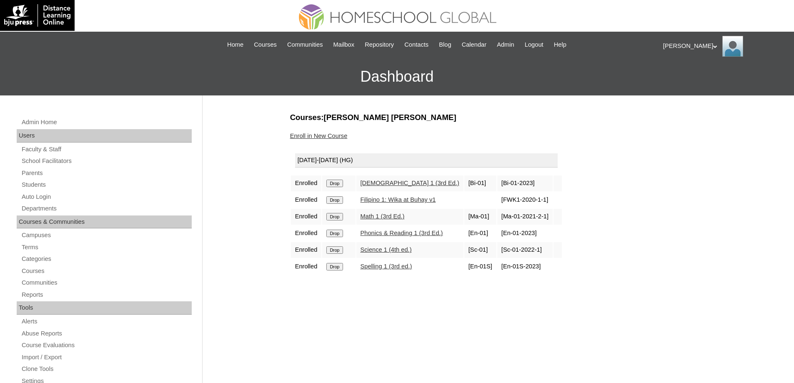
click at [340, 185] on input "Drop" at bounding box center [335, 184] width 16 height 8
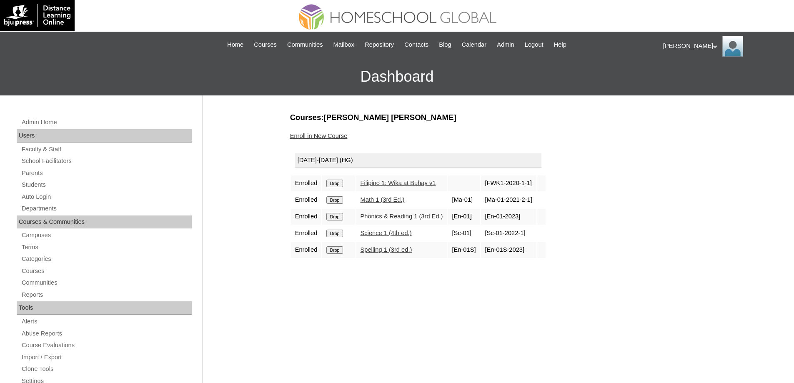
click at [334, 185] on input "Drop" at bounding box center [335, 184] width 16 height 8
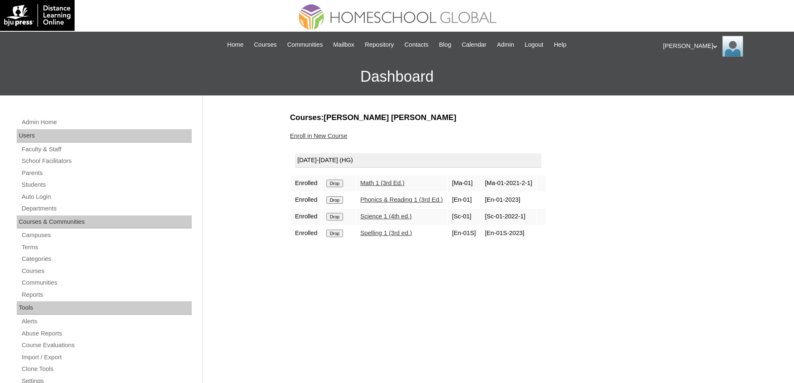
drag, startPoint x: 0, startPoint y: 0, endPoint x: 339, endPoint y: 185, distance: 385.7
click at [339, 185] on input "Drop" at bounding box center [335, 184] width 16 height 8
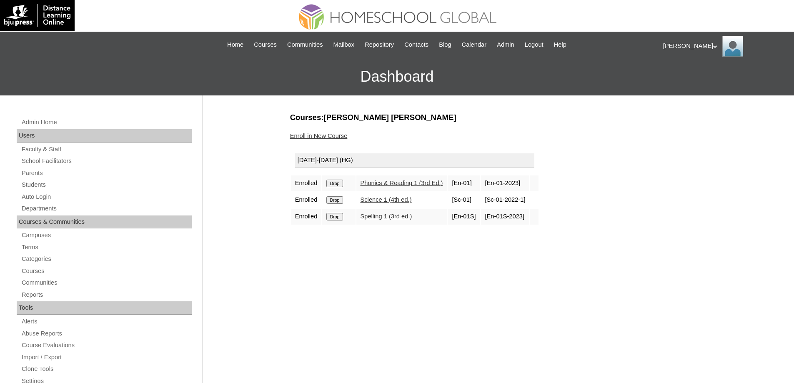
click at [339, 184] on input "Drop" at bounding box center [335, 184] width 16 height 8
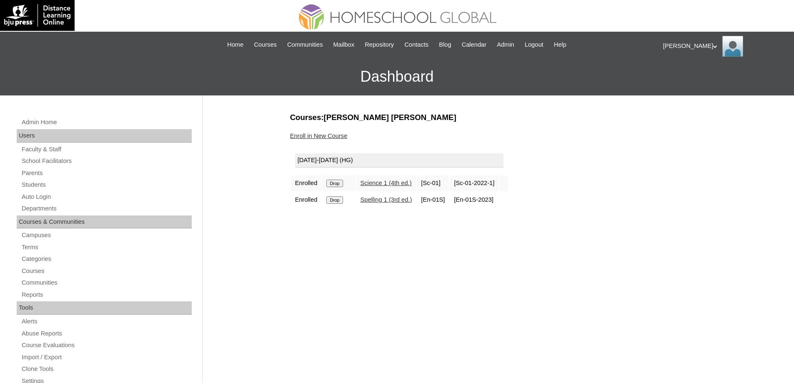
click at [342, 186] on input "Drop" at bounding box center [335, 184] width 16 height 8
click at [338, 184] on input "Drop" at bounding box center [335, 184] width 16 height 8
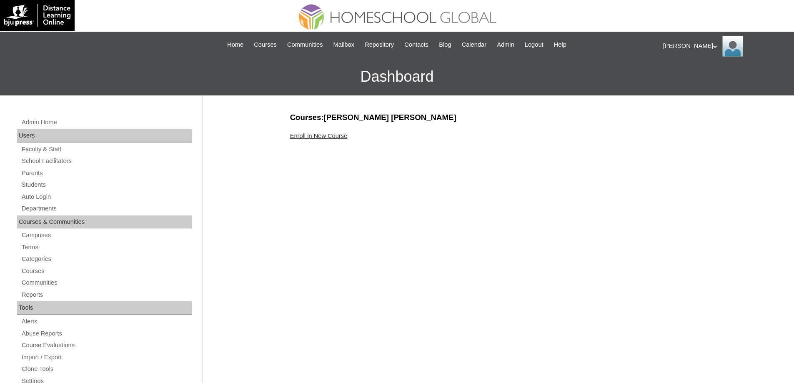
click at [329, 138] on link "Enroll in New Course" at bounding box center [319, 136] width 58 height 7
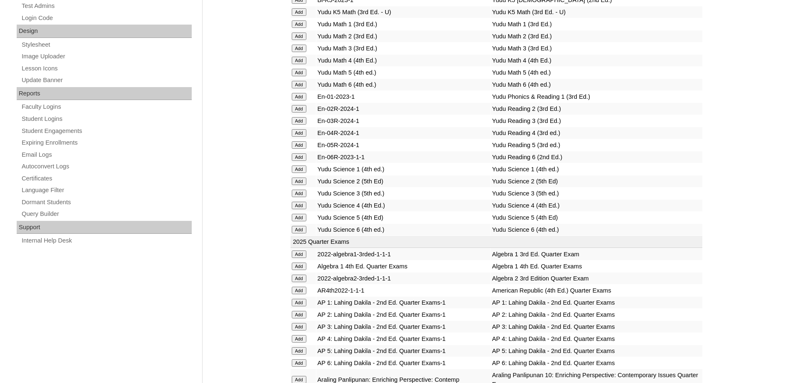
scroll to position [459, 0]
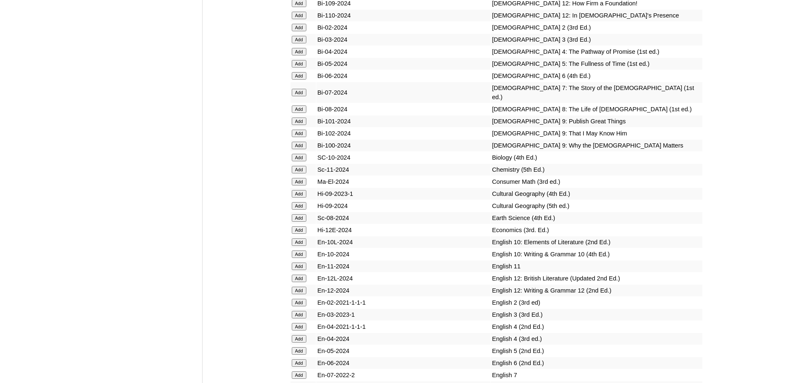
scroll to position [1861, 0]
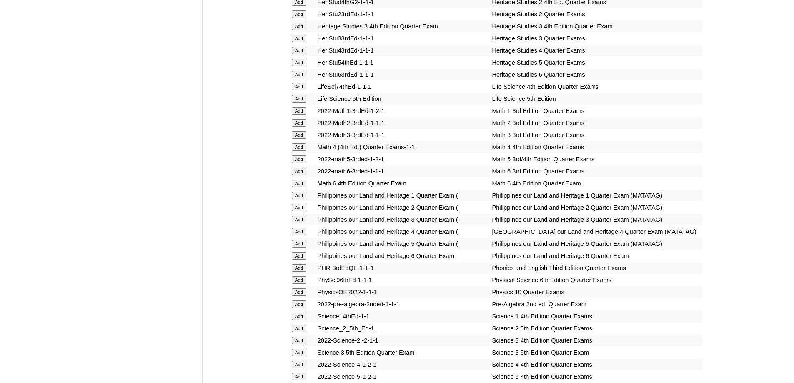
scroll to position [2001, 0]
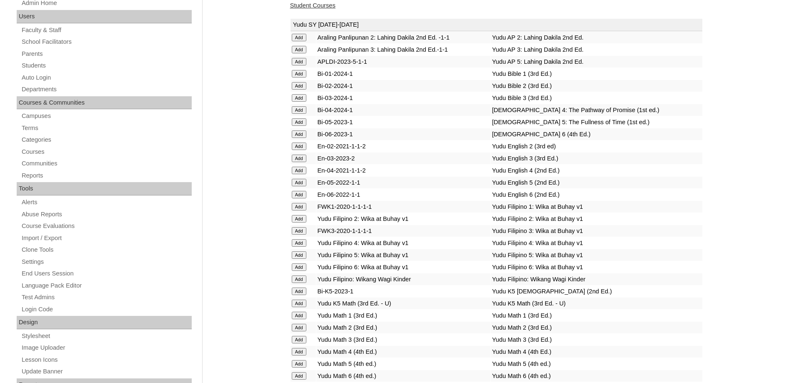
scroll to position [41, 0]
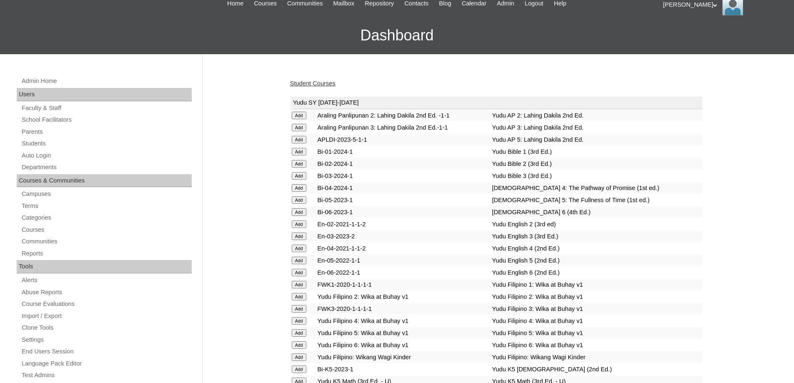
click at [302, 83] on link "Student Courses" at bounding box center [312, 83] width 45 height 7
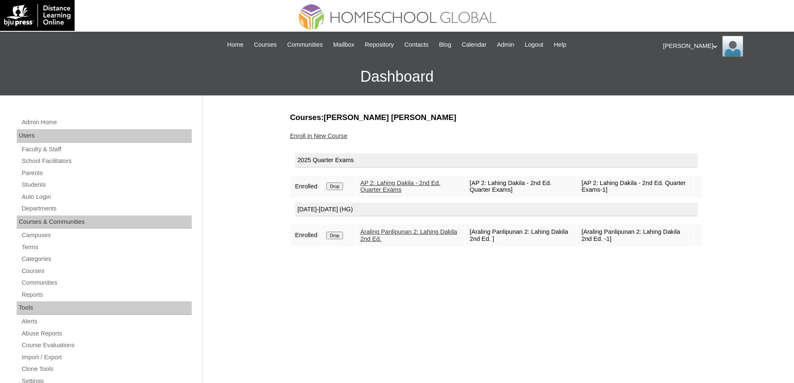
click at [330, 137] on link "Enroll in New Course" at bounding box center [319, 136] width 58 height 7
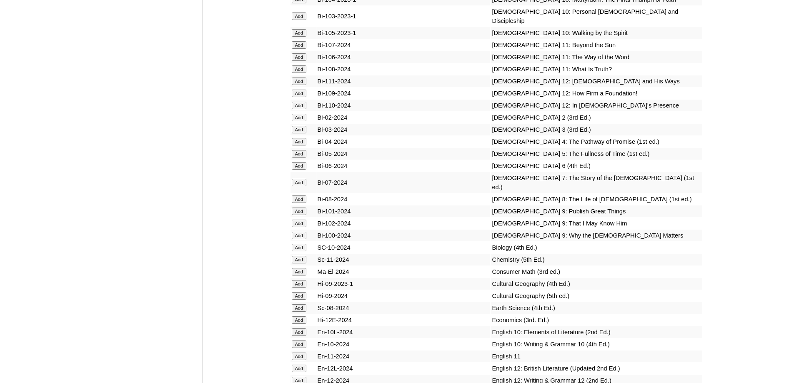
scroll to position [2069, 0]
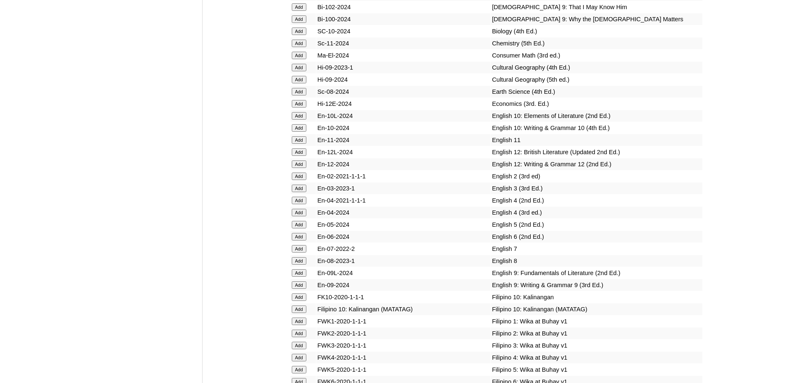
scroll to position [2332, 0]
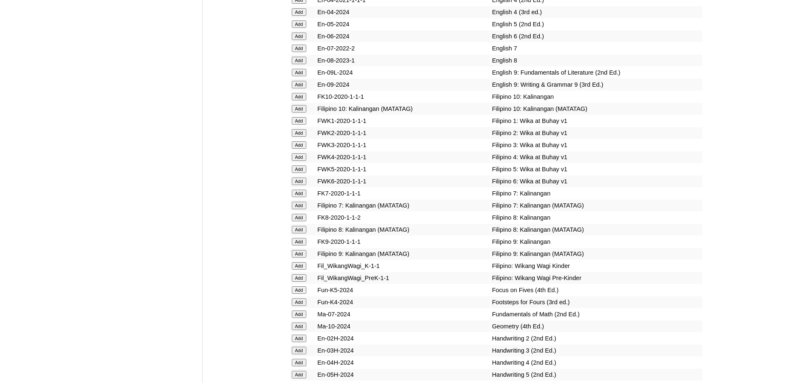
scroll to position [2492, 0]
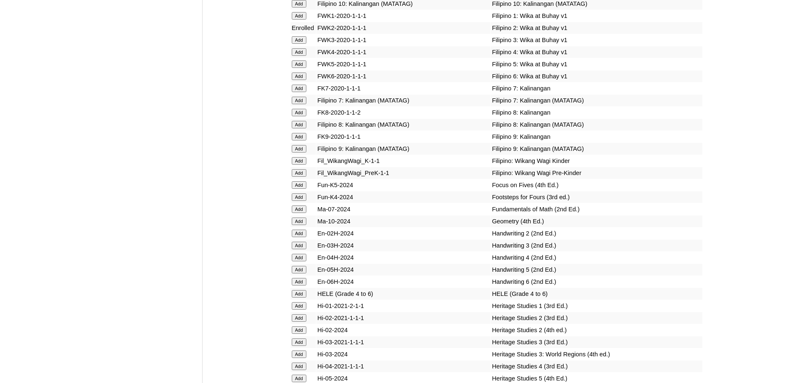
scroll to position [2695, 0]
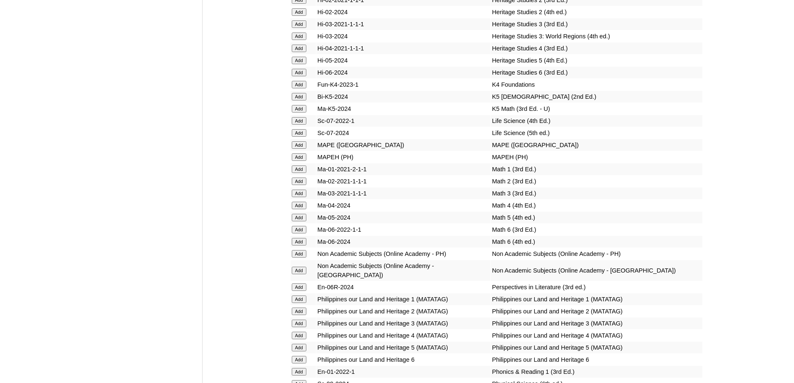
scroll to position [2940, 0]
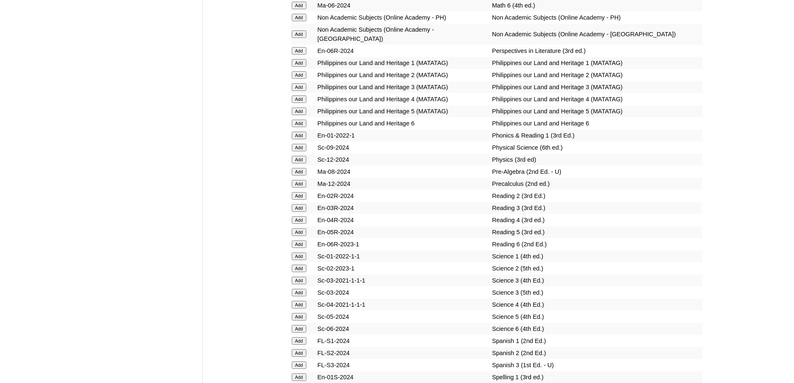
scroll to position [3143, 0]
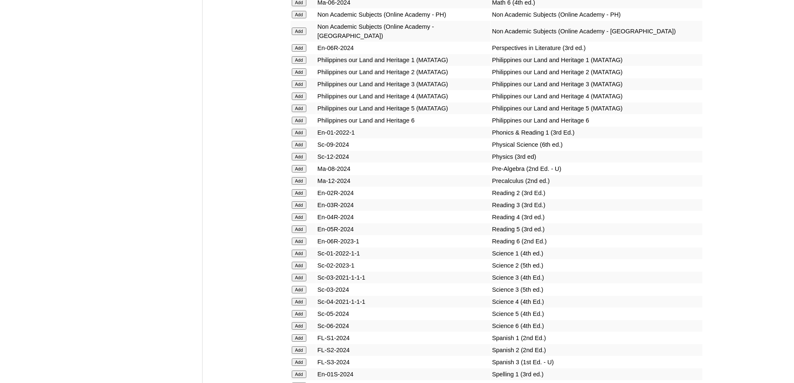
click at [291, 199] on td "Add" at bounding box center [303, 193] width 25 height 12
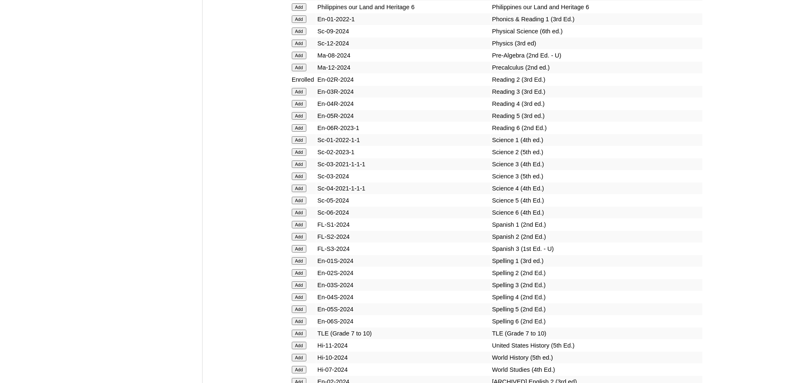
scroll to position [3268, 0]
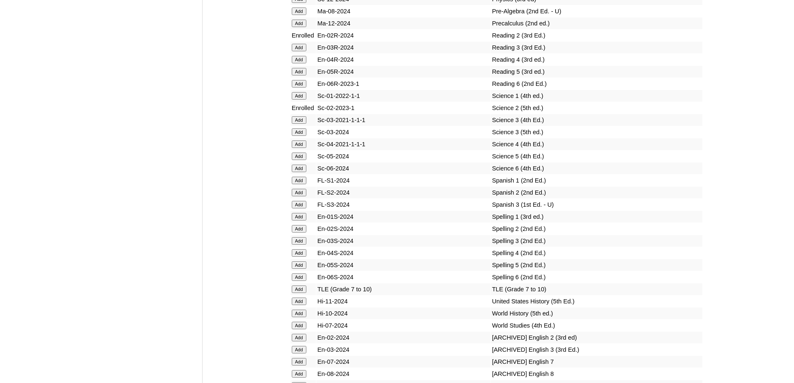
scroll to position [3303, 0]
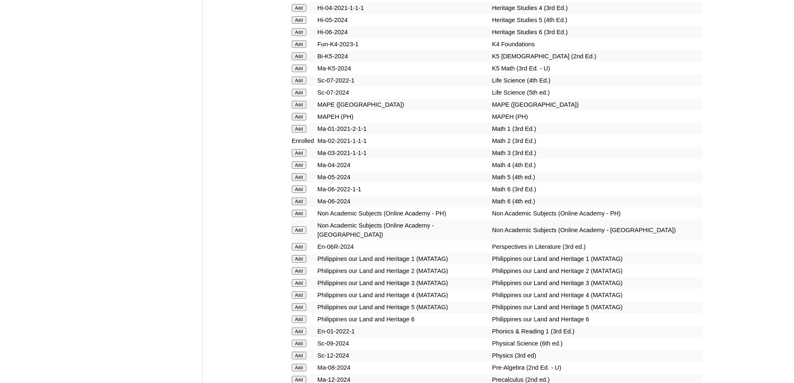
scroll to position [2968, 0]
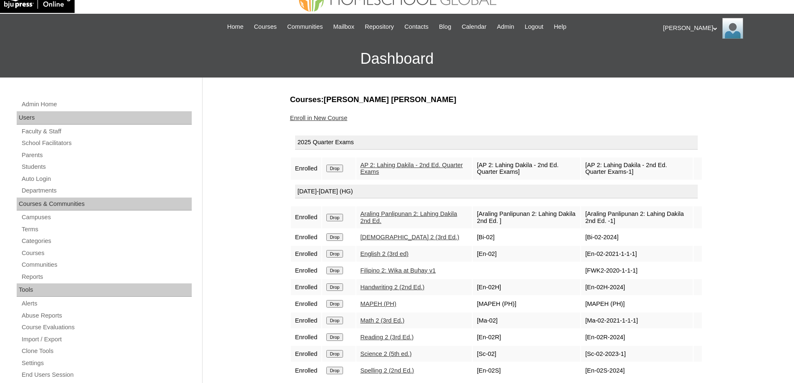
scroll to position [83, 0]
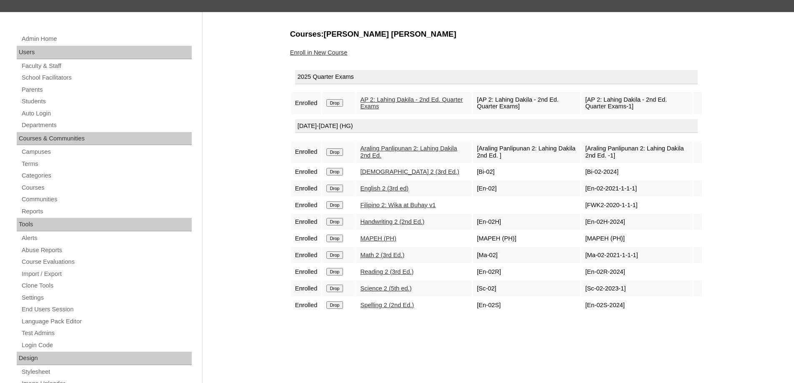
click at [332, 54] on link "Enroll in New Course" at bounding box center [319, 52] width 58 height 7
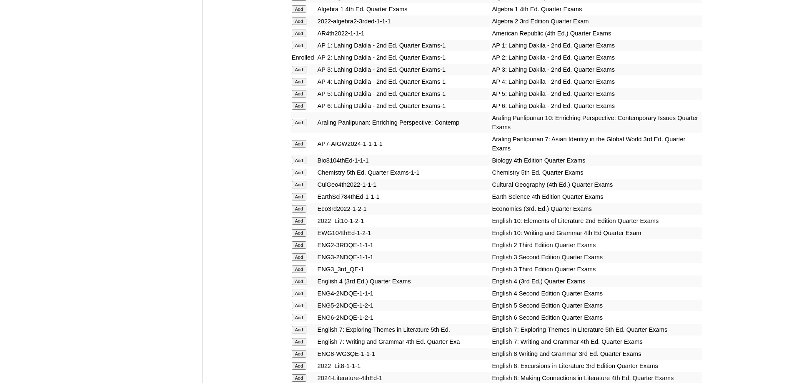
scroll to position [709, 0]
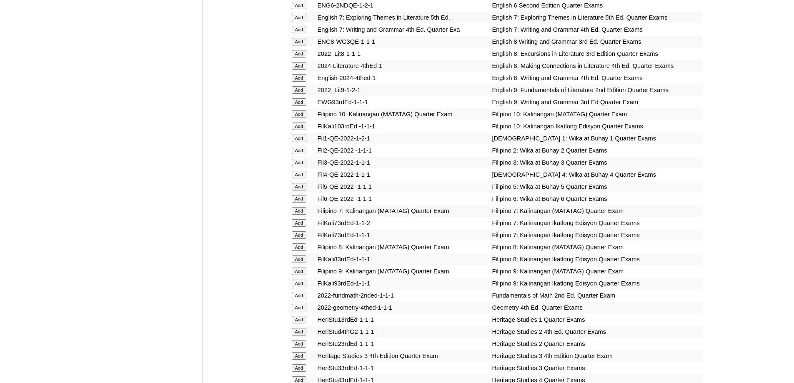
scroll to position [994, 0]
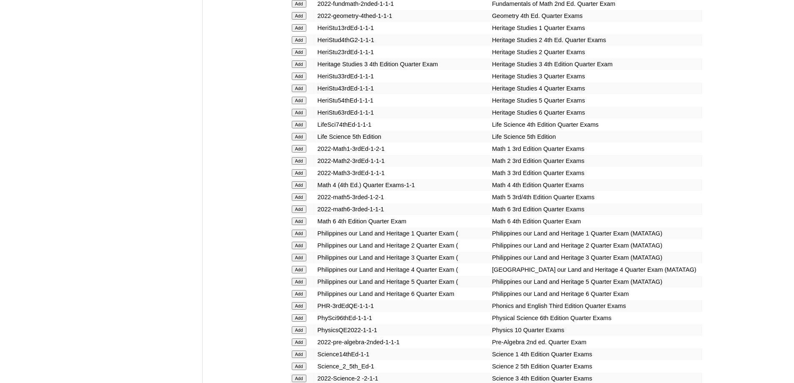
scroll to position [1274, 0]
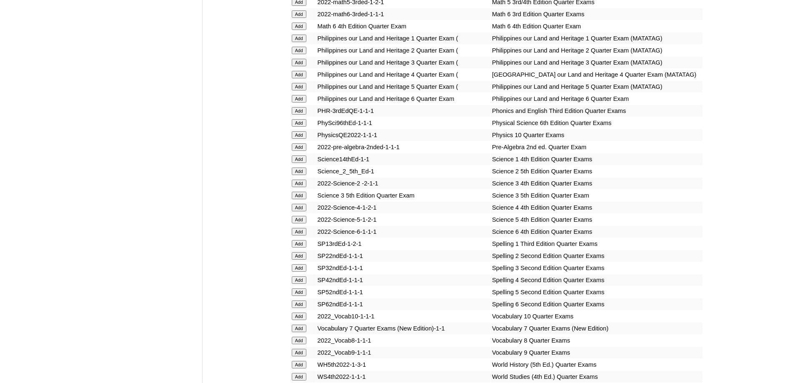
scroll to position [1478, 0]
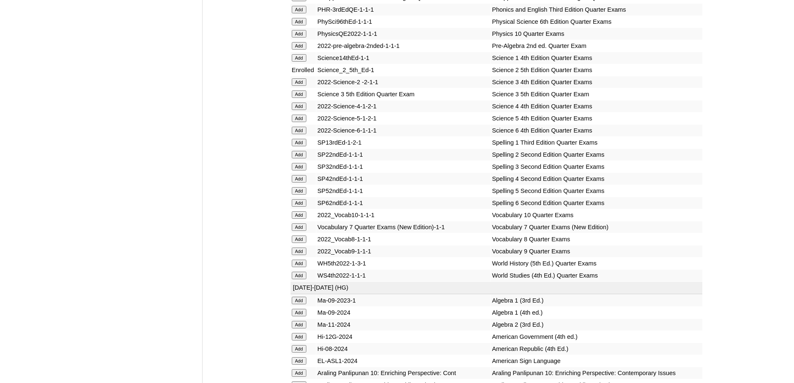
scroll to position [1596, 0]
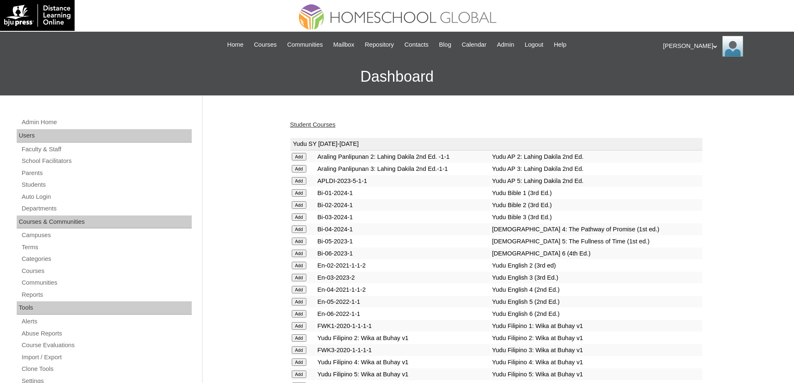
click at [653, 266] on td "Yudu English 2 (3rd ed)" at bounding box center [596, 266] width 211 height 12
click at [323, 125] on link "Student Courses" at bounding box center [312, 124] width 45 height 7
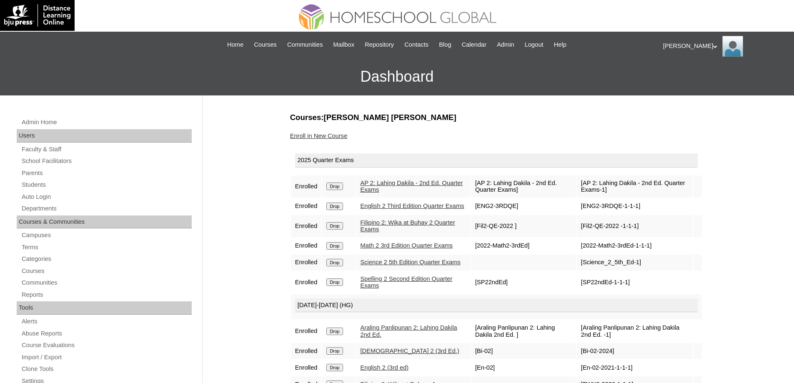
click at [339, 135] on link "Enroll in New Course" at bounding box center [319, 136] width 58 height 7
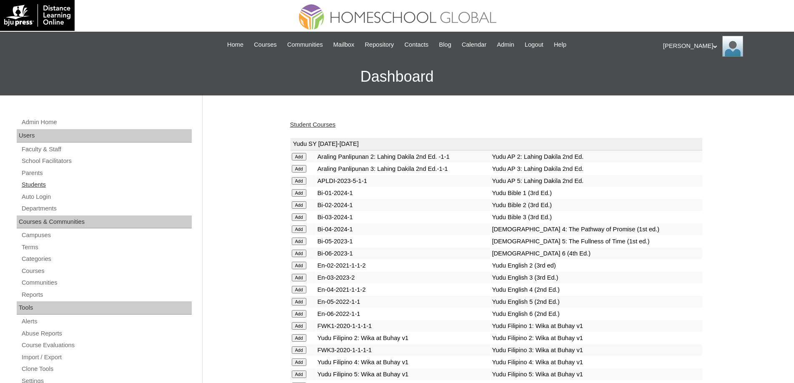
click at [65, 184] on link "Students" at bounding box center [106, 185] width 171 height 10
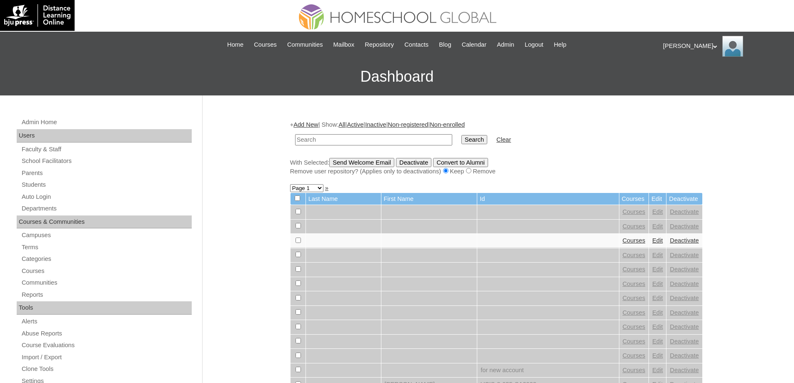
drag, startPoint x: 395, startPoint y: 142, endPoint x: 443, endPoint y: 143, distance: 48.0
click at [396, 142] on input "text" at bounding box center [373, 139] width 157 height 11
type input "MHS00193-TECHPH2025"
click at [471, 140] on input "Search" at bounding box center [475, 139] width 26 height 9
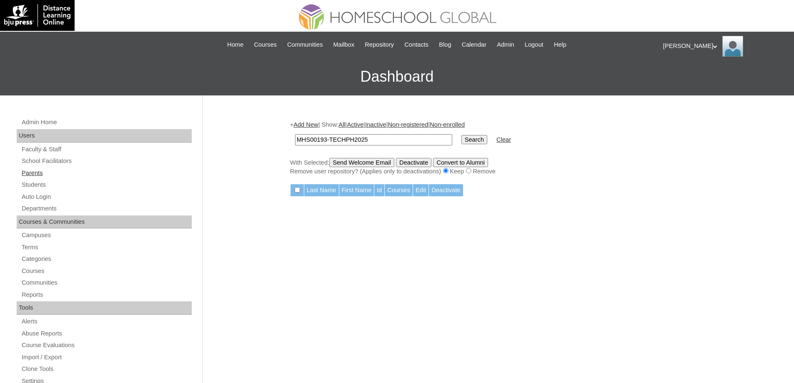
click at [33, 168] on link "Parents" at bounding box center [106, 173] width 171 height 10
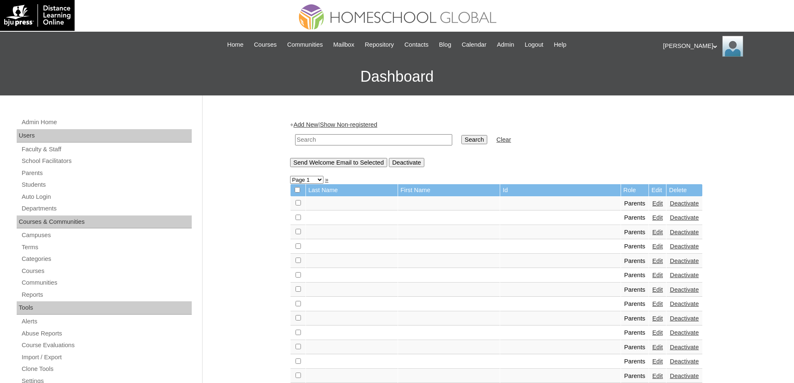
drag, startPoint x: 319, startPoint y: 140, endPoint x: 543, endPoint y: 152, distance: 224.7
click at [319, 140] on input "text" at bounding box center [373, 139] width 157 height 11
paste input "MHS00064-TECHPH2023"
type input "MHS00064-TECHPH2023"
click at [487, 139] on input "Search" at bounding box center [475, 139] width 26 height 9
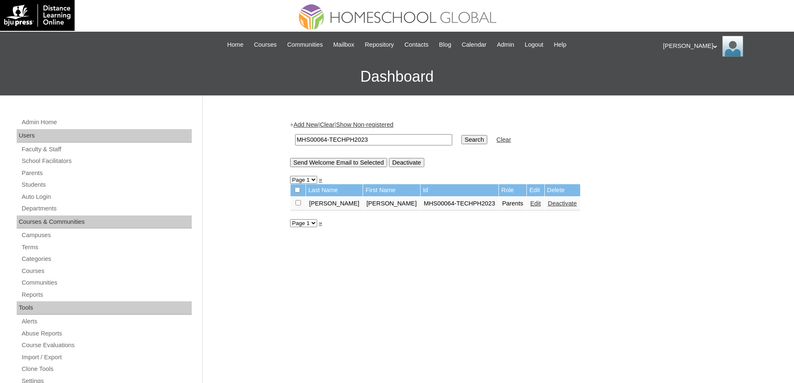
click at [530, 205] on link "Edit" at bounding box center [535, 203] width 10 height 7
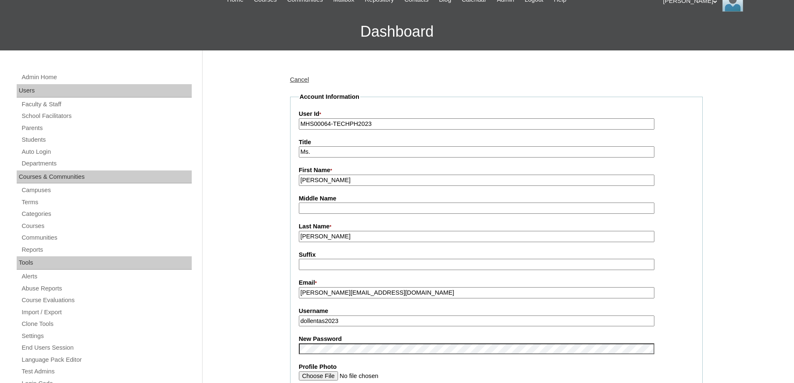
scroll to position [208, 0]
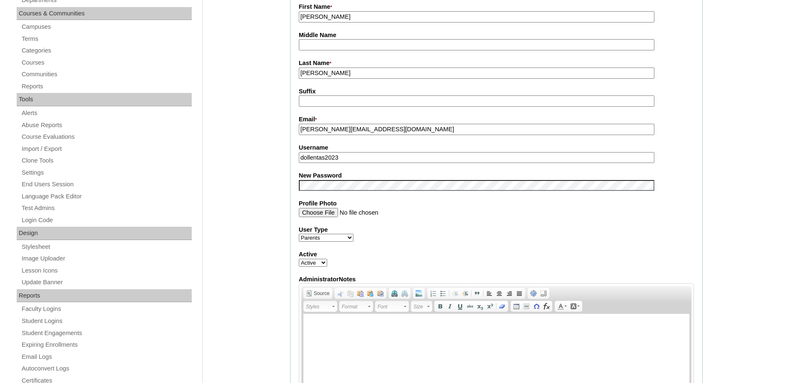
click at [244, 95] on div "Admin Home Users Faculty & Staff School Facilitators Parents Students Auto Logi…" at bounding box center [397, 381] width 794 height 989
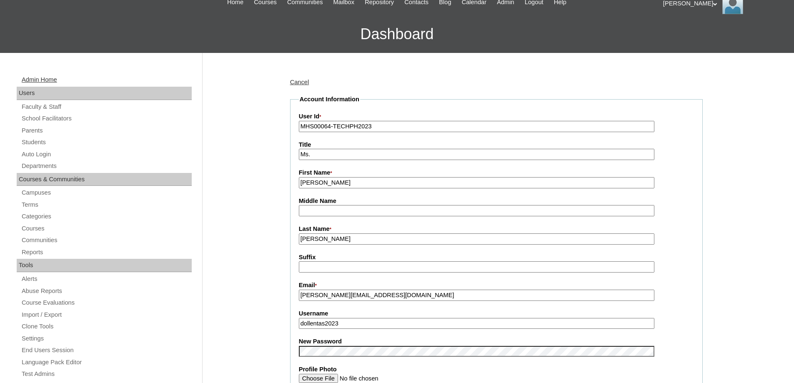
scroll to position [42, 0]
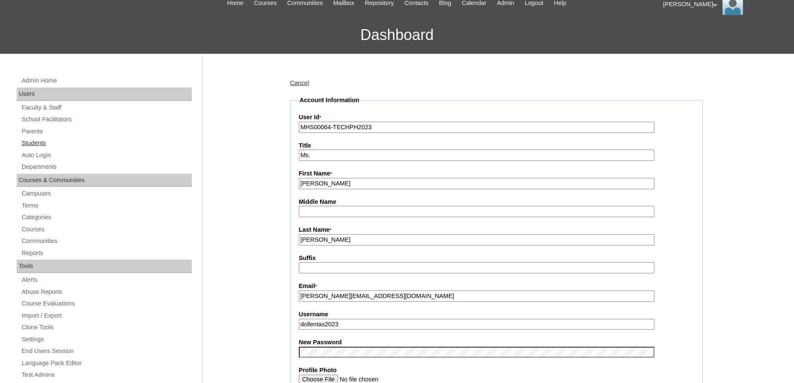
click at [46, 141] on link "Students" at bounding box center [106, 143] width 171 height 10
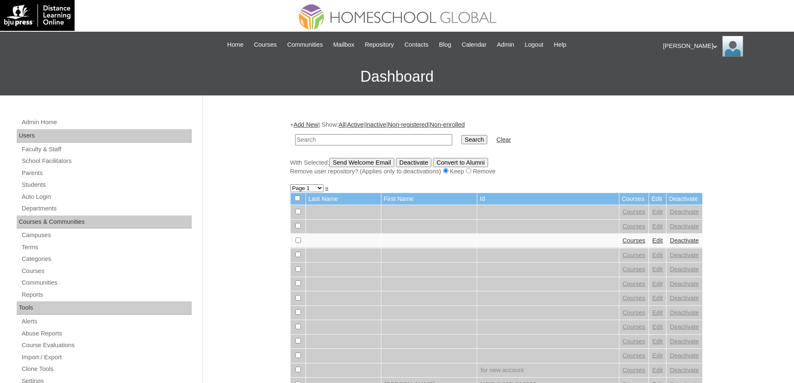
click at [349, 142] on input "text" at bounding box center [373, 139] width 157 height 11
type input "MHS00193-TECHPH2025"
click at [474, 144] on input "Search" at bounding box center [475, 139] width 26 height 9
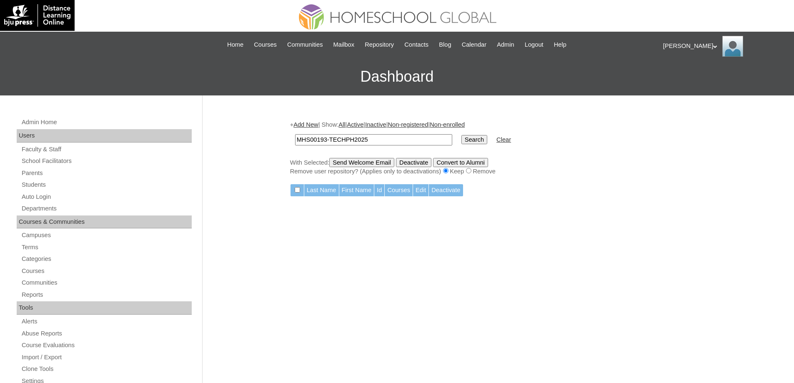
click at [317, 128] on link "Add New" at bounding box center [306, 124] width 25 height 7
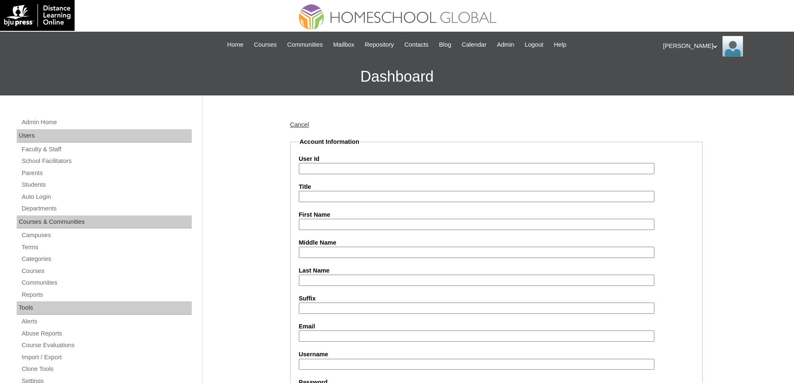
click at [346, 166] on input "User Id" at bounding box center [477, 168] width 356 height 11
click at [345, 169] on input "User Id" at bounding box center [477, 168] width 356 height 11
paste input "MHS00193-TECHPH2025"
type input "MHS00193-TECHPH2025"
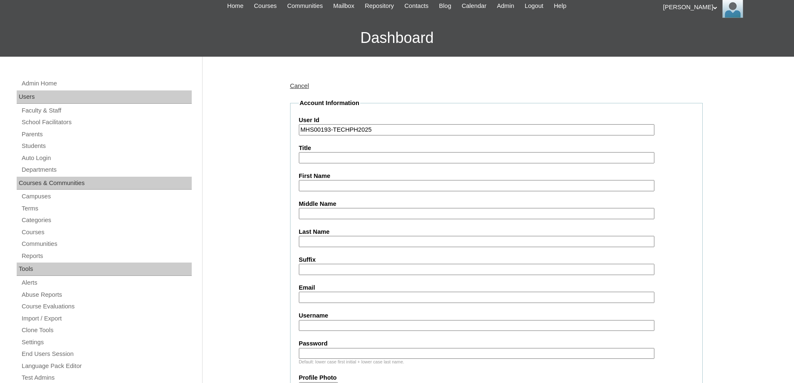
scroll to position [167, 0]
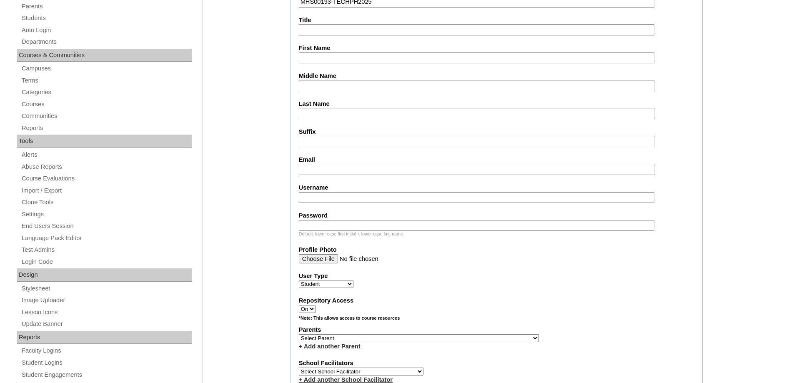
click at [321, 67] on fieldset "Account Information User Id MHS00193-TECHPH2025 Title First Name Middle Name La…" at bounding box center [496, 308] width 413 height 674
click at [316, 58] on input "First Name" at bounding box center [477, 57] width 356 height 11
click at [320, 58] on input "First Name" at bounding box center [477, 57] width 356 height 11
paste input "River"
type input "River"
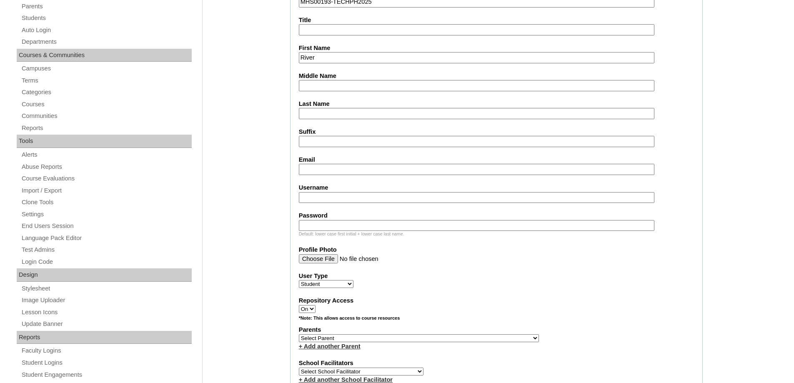
drag, startPoint x: 330, startPoint y: 83, endPoint x: 326, endPoint y: 80, distance: 5.0
click at [330, 83] on input "Middle Name" at bounding box center [477, 85] width 356 height 11
paste input "Eustaquio"
type input "Eustaquio"
drag, startPoint x: 313, startPoint y: 113, endPoint x: 299, endPoint y: 116, distance: 14.8
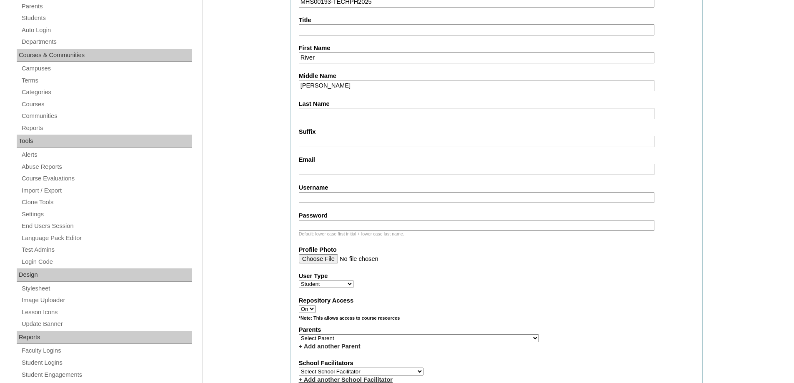
click at [313, 113] on input "Last Name" at bounding box center [477, 113] width 356 height 11
paste input "Dolllentas"
type input "Dolllentas"
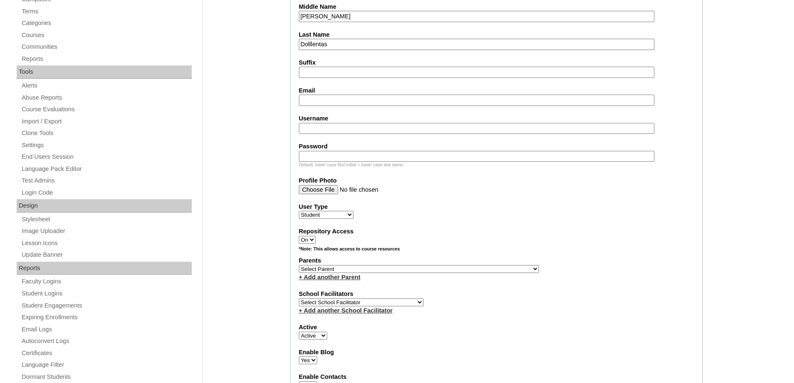
scroll to position [250, 0]
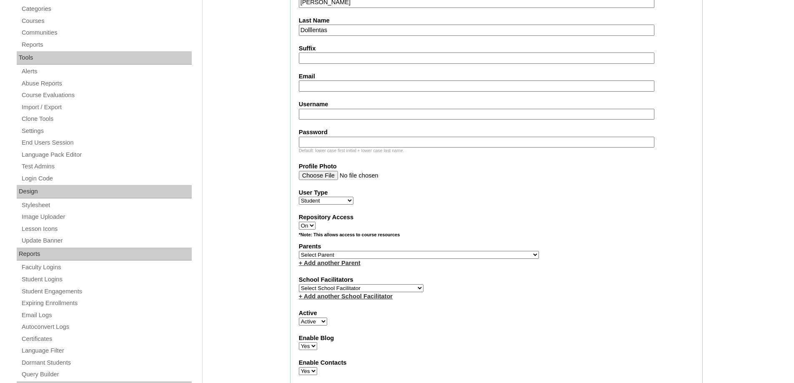
click at [313, 76] on label "Email" at bounding box center [496, 76] width 395 height 9
click at [313, 80] on input "Email" at bounding box center [477, 85] width 356 height 11
click at [307, 82] on input "Email" at bounding box center [477, 85] width 356 height 11
paste input "janna.dollentas@gmail.com"
type input "janna.dollentas@gmail.com"
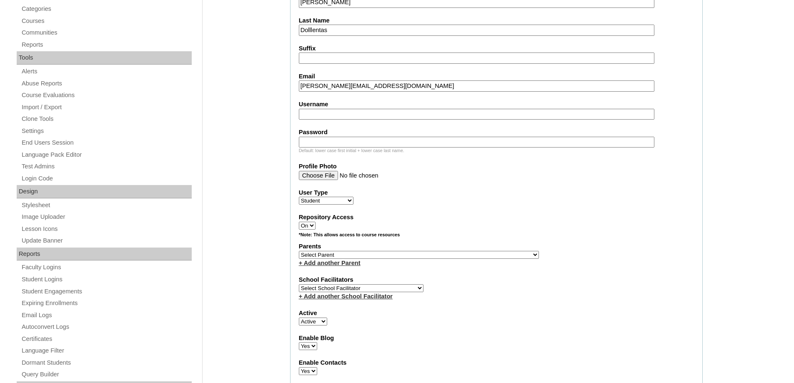
click at [316, 113] on input "Username" at bounding box center [477, 114] width 356 height 11
click at [330, 121] on fieldset "Account Information User Id MHS00193-TECHPH2025 Title First Name River Middle N…" at bounding box center [496, 224] width 413 height 674
click at [329, 116] on input "Username" at bounding box center [477, 114] width 356 height 11
paste input "riverdollentas"
type input "riverdollentas"
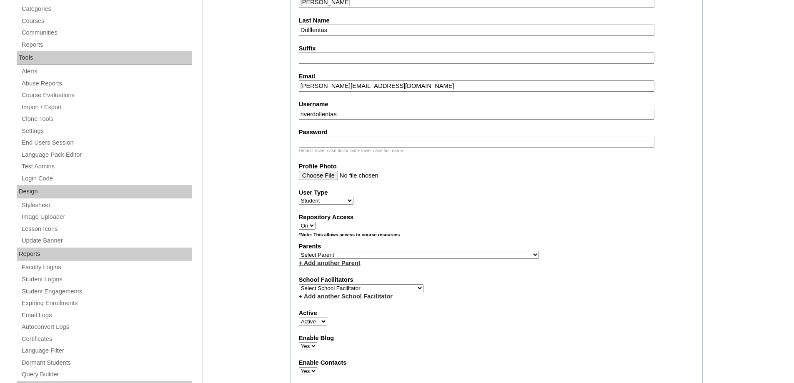
click at [312, 146] on input "Password" at bounding box center [477, 142] width 356 height 11
click at [347, 143] on input "Password" at bounding box center [477, 142] width 356 height 11
paste input "250006333"
type input "250006333"
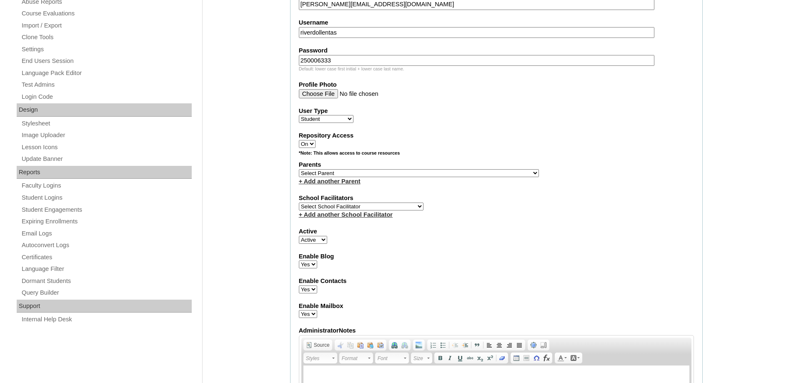
scroll to position [334, 0]
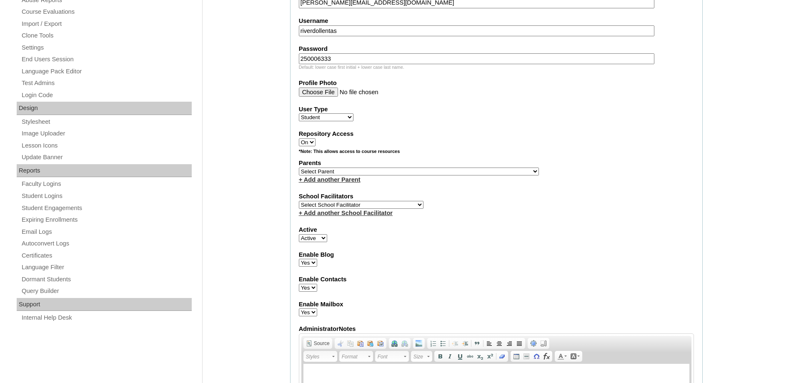
click at [308, 168] on select "Select Parent , , , , , , , , , , , , , , , , , , , , , , , , , , , , , , , , ,…" at bounding box center [419, 172] width 240 height 8
select select "36259"
click at [299, 168] on select "Select Parent , , , , , , , , , , , , , , , , , , , , , , , , , , , , , , , , ,…" at bounding box center [419, 172] width 240 height 8
click at [549, 252] on label "Enable Blog" at bounding box center [496, 255] width 395 height 9
click at [317, 259] on select "Yes No" at bounding box center [308, 263] width 18 height 8
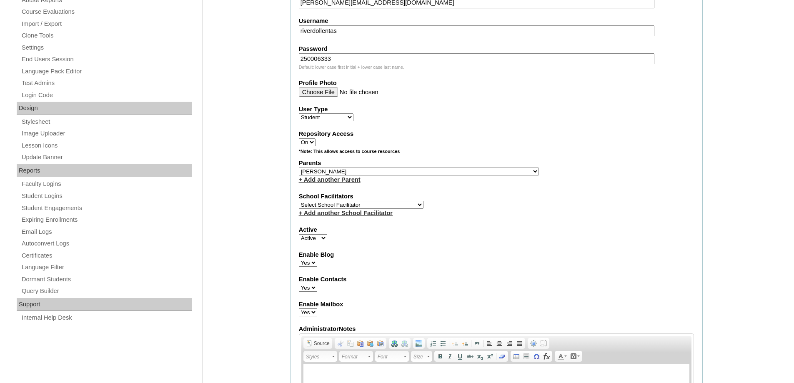
click at [507, 211] on div "+ Add another School Facilitator" at bounding box center [496, 213] width 395 height 9
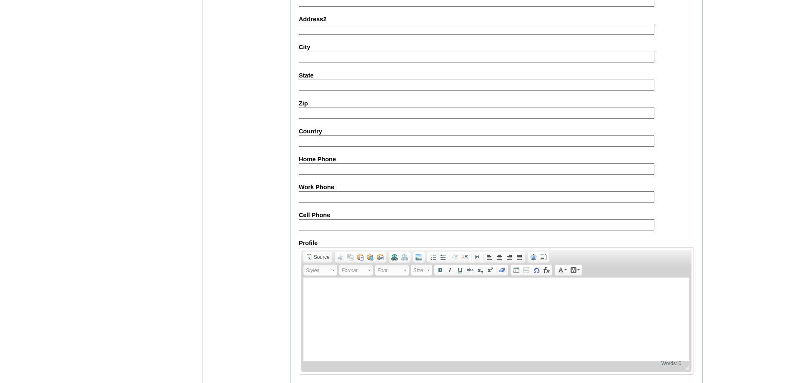
scroll to position [894, 0]
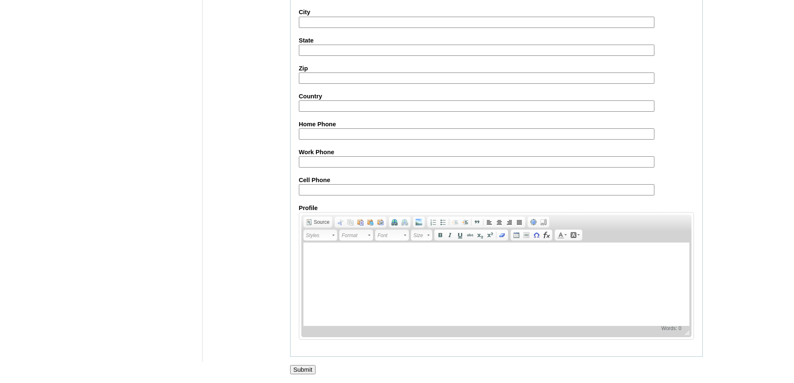
click at [311, 368] on input "Submit" at bounding box center [303, 369] width 26 height 9
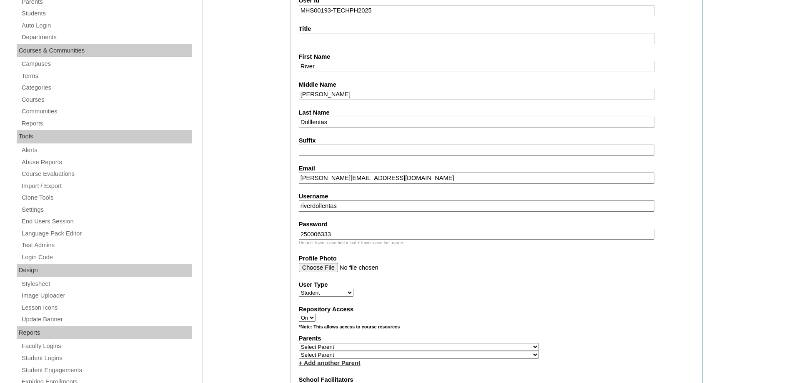
scroll to position [208, 0]
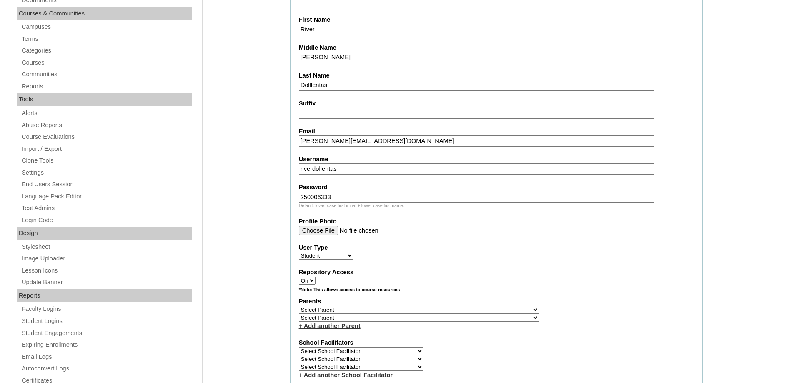
click at [361, 168] on input "riverdollentas" at bounding box center [477, 168] width 356 height 11
click at [561, 268] on label "Repository Access" at bounding box center [496, 272] width 395 height 9
click at [316, 277] on select "On Off" at bounding box center [307, 281] width 17 height 8
click at [314, 171] on input "riverdollentass" at bounding box center [477, 168] width 356 height 11
click at [353, 169] on input "riverEdollentass" at bounding box center [477, 168] width 356 height 11
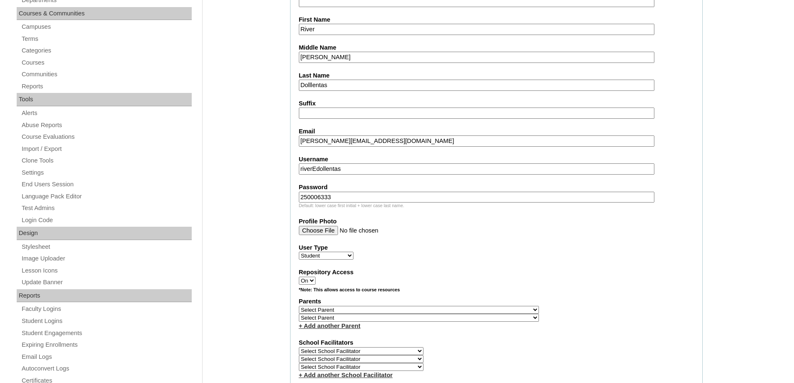
type input "riverEdollentas"
click at [547, 260] on div "User Type Faculty Staff Student Parents School Facilitators" at bounding box center [496, 252] width 395 height 17
drag, startPoint x: 356, startPoint y: 171, endPoint x: 243, endPoint y: 150, distance: 114.6
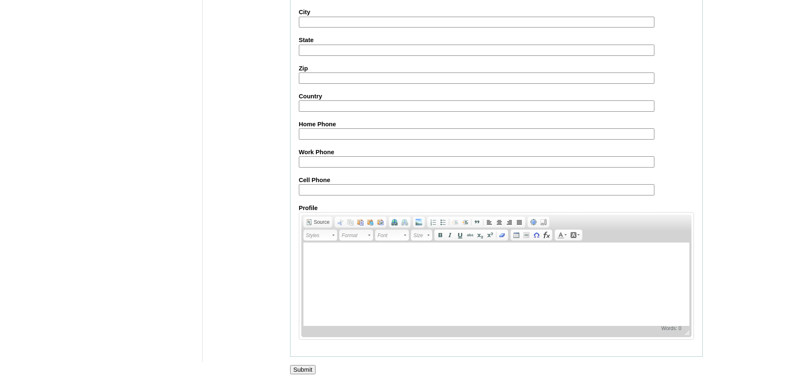
click at [310, 370] on input "Submit" at bounding box center [303, 369] width 26 height 9
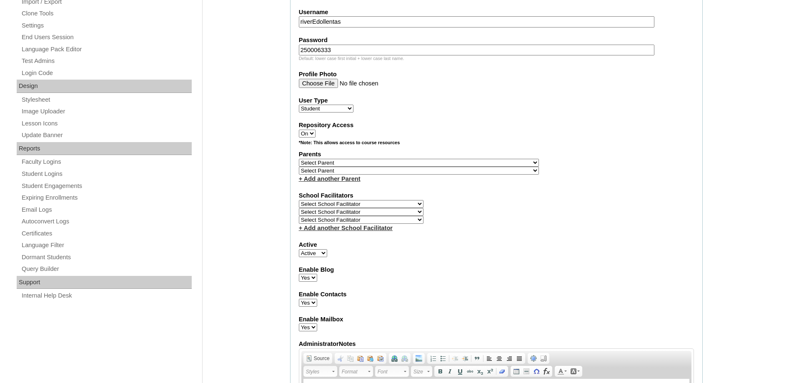
scroll to position [339, 0]
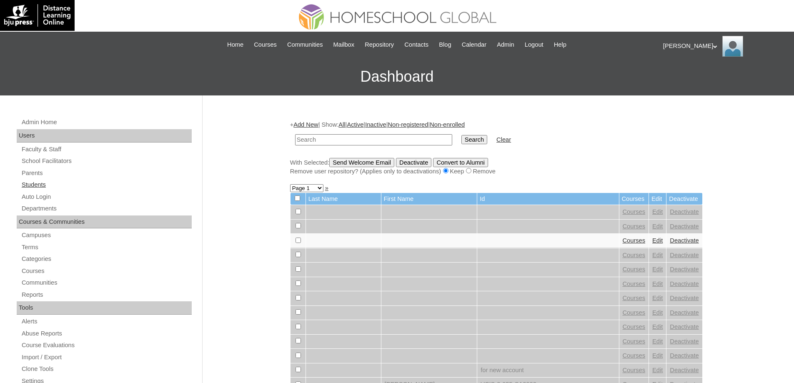
click at [72, 185] on link "Students" at bounding box center [106, 185] width 171 height 10
click at [339, 142] on input "text" at bounding box center [373, 139] width 157 height 11
paste input "MHS00193-TECHPH2025"
type input "MHS00193-TECHPH2025"
drag, startPoint x: 470, startPoint y: 145, endPoint x: 473, endPoint y: 138, distance: 8.2
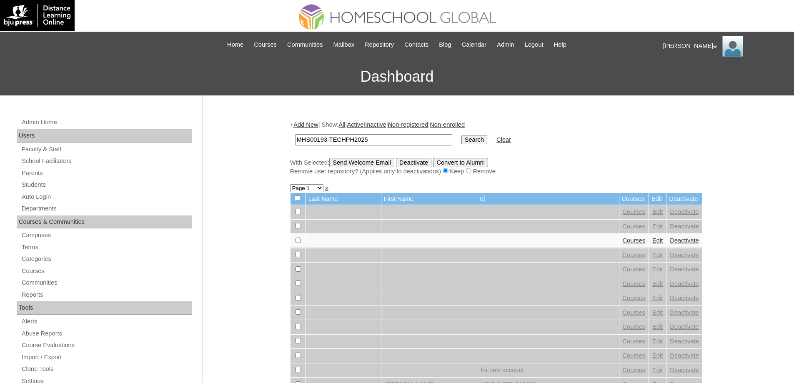
click at [470, 145] on td "Search" at bounding box center [474, 140] width 34 height 20
click at [473, 138] on input "Search" at bounding box center [475, 139] width 26 height 9
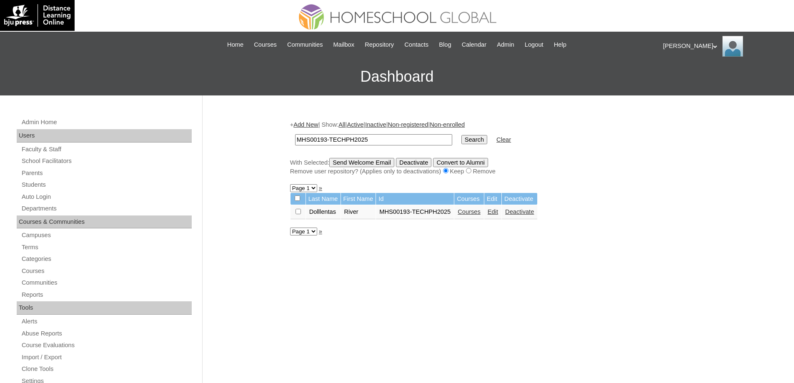
click at [481, 214] on link "Courses" at bounding box center [469, 211] width 23 height 7
click at [502, 213] on td "Edit" at bounding box center [493, 212] width 17 height 14
click at [498, 212] on link "Edit" at bounding box center [493, 211] width 10 height 7
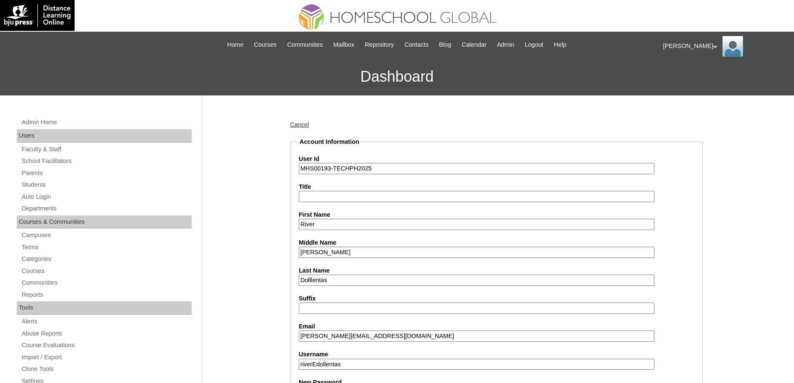
scroll to position [208, 0]
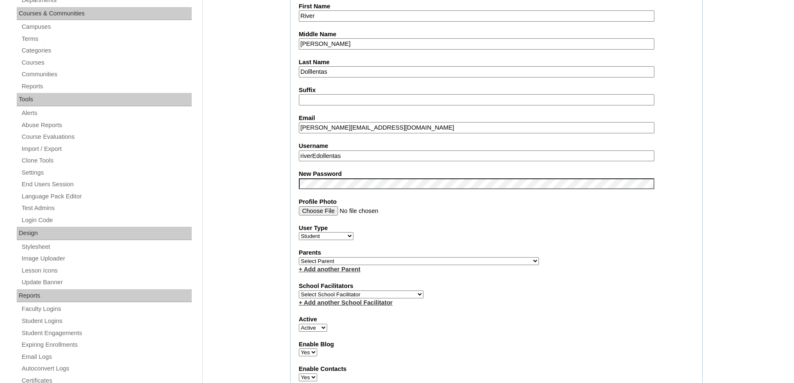
click at [351, 262] on select "Select Parent , , , , , , , , , , , , , , , , , , , , , , , , , , , , , , , , ,…" at bounding box center [419, 261] width 240 height 8
select select "36259"
click at [299, 257] on select "Select Parent , , , , , , , , , , , , , , , , , , , , , , , , , , , , , , , , ,…" at bounding box center [419, 261] width 240 height 8
drag, startPoint x: 468, startPoint y: 229, endPoint x: 462, endPoint y: 224, distance: 8.6
click at [468, 230] on label "User Type" at bounding box center [496, 228] width 395 height 9
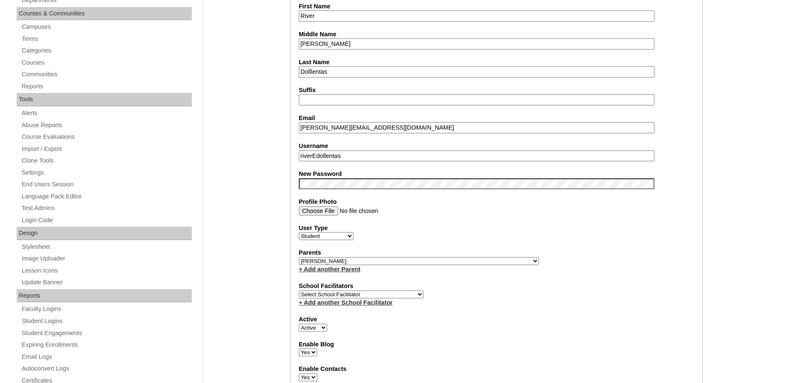
click at [354, 232] on select "Faculty Staff Student Parents School Facilitators" at bounding box center [326, 236] width 55 height 8
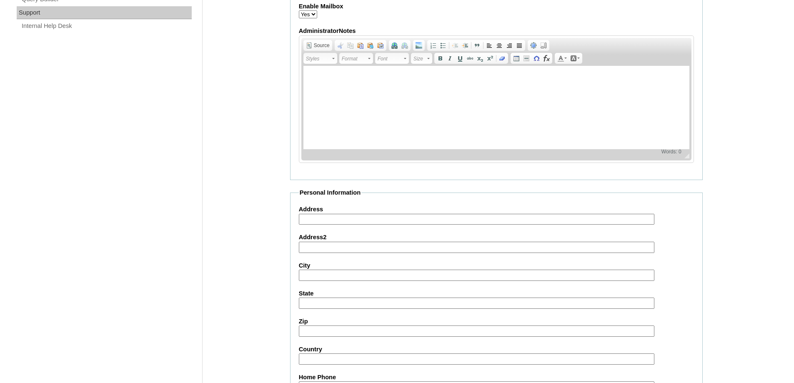
scroll to position [879, 0]
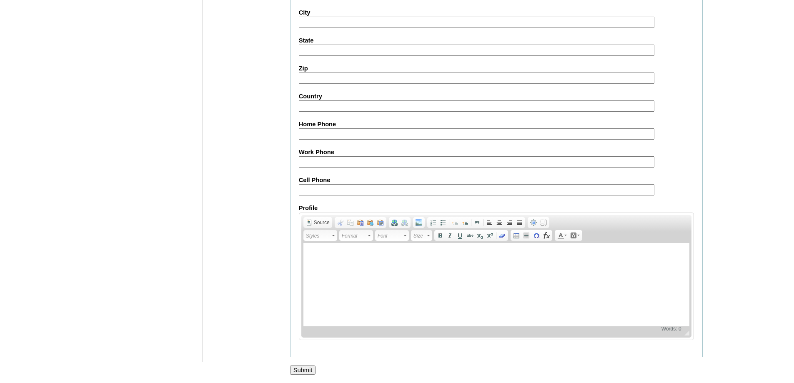
click at [306, 372] on input "Submit" at bounding box center [303, 370] width 26 height 9
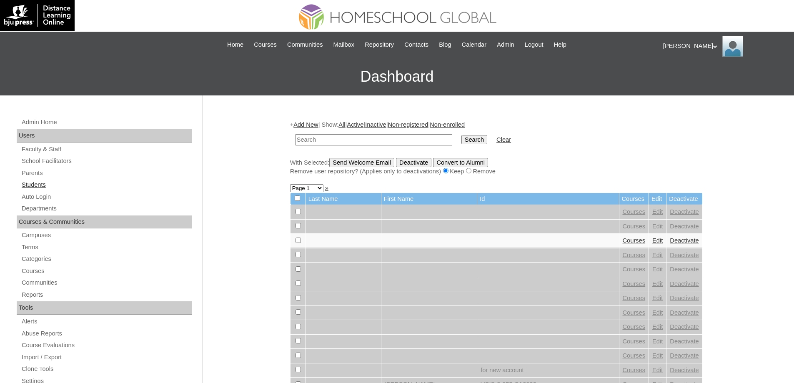
click at [52, 180] on link "Students" at bounding box center [106, 185] width 171 height 10
drag, startPoint x: 389, startPoint y: 138, endPoint x: 463, endPoint y: 147, distance: 74.3
click at [391, 139] on input "text" at bounding box center [373, 139] width 157 height 11
paste input "MHS00193-TECHPH2025"
type input "MHS00193-TECHPH2025"
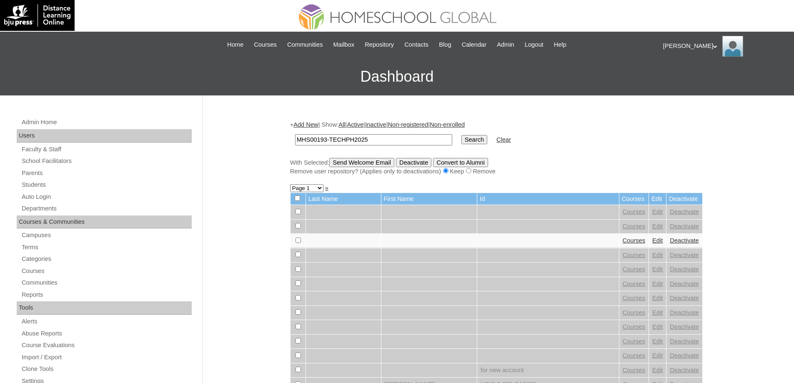
click at [487, 144] on input "Search" at bounding box center [475, 139] width 26 height 9
click at [482, 141] on input "Search" at bounding box center [475, 139] width 26 height 9
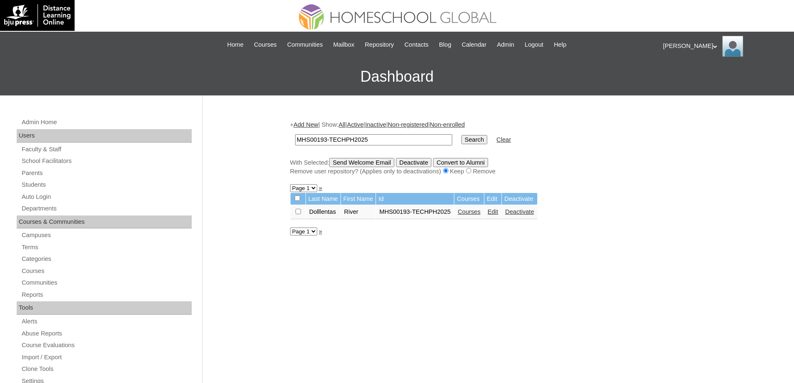
click at [480, 211] on link "Courses" at bounding box center [469, 211] width 23 height 7
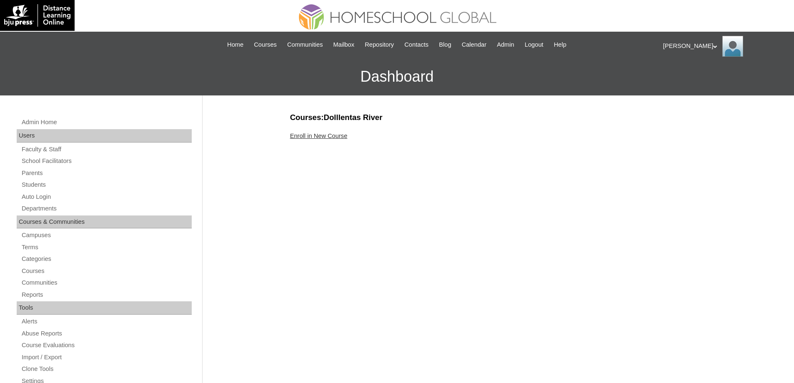
click at [325, 138] on link "Enroll in New Course" at bounding box center [319, 136] width 58 height 7
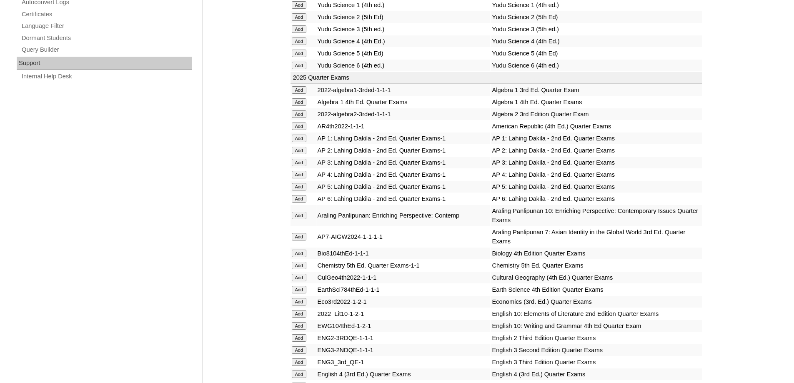
scroll to position [542, 0]
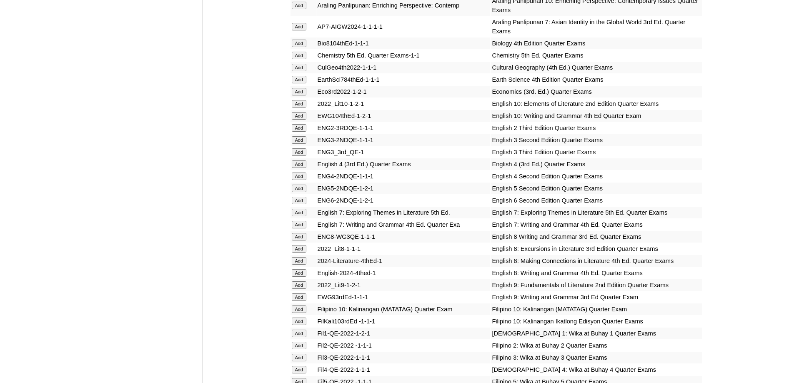
scroll to position [786, 0]
drag, startPoint x: 293, startPoint y: 124, endPoint x: 298, endPoint y: 126, distance: 5.6
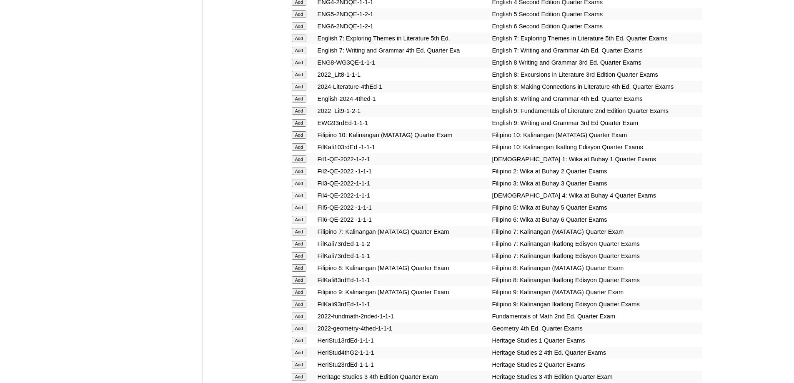
scroll to position [987, 0]
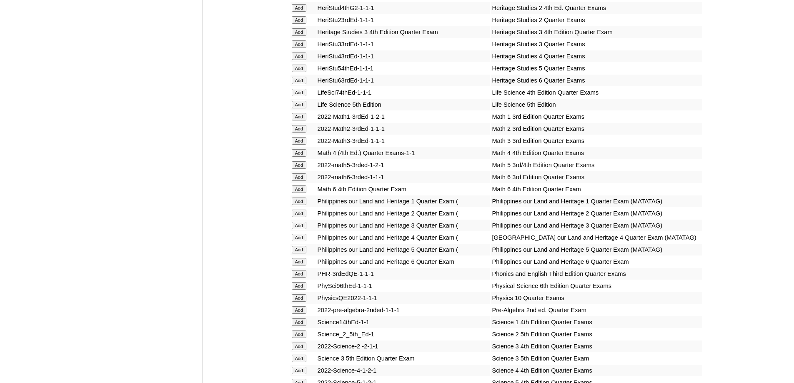
scroll to position [1315, 0]
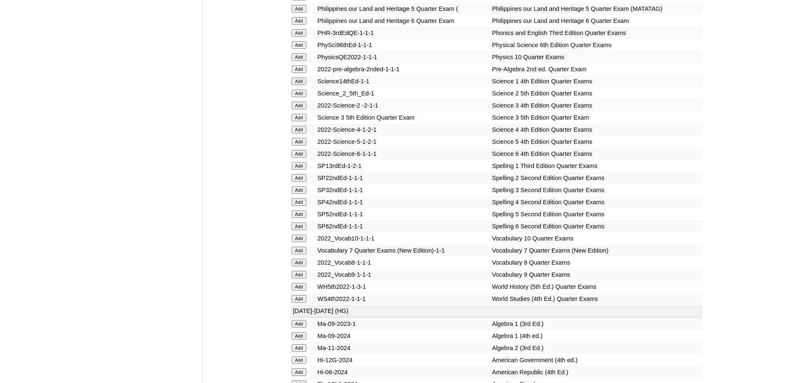
scroll to position [1599, 0]
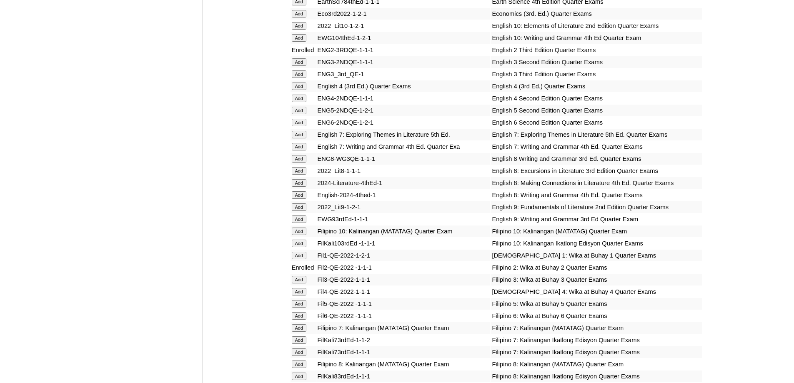
scroll to position [1676, 0]
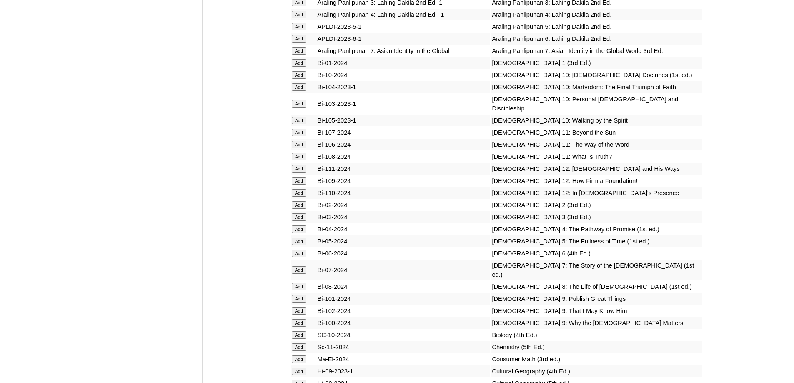
scroll to position [2010, 0]
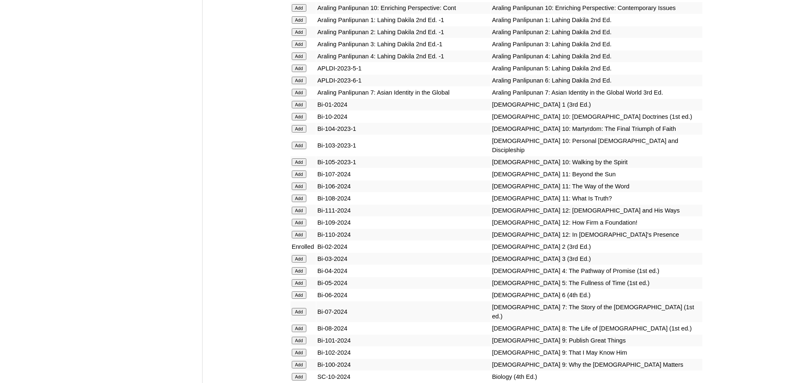
scroll to position [1789, 0]
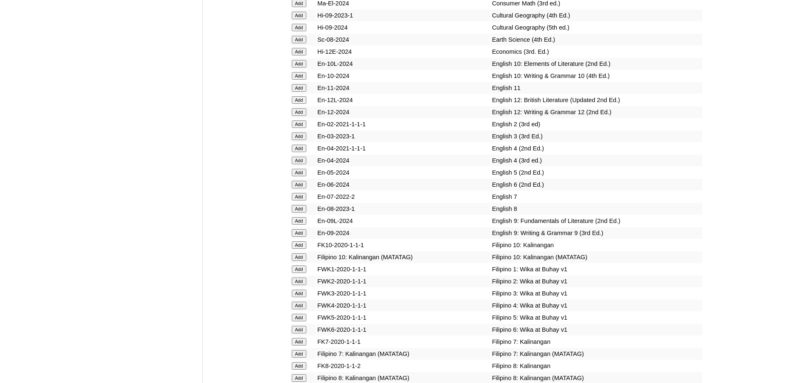
scroll to position [2336, 0]
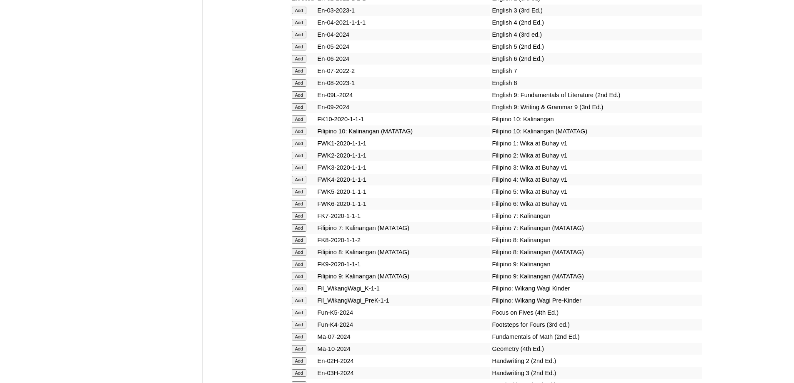
scroll to position [2486, 0]
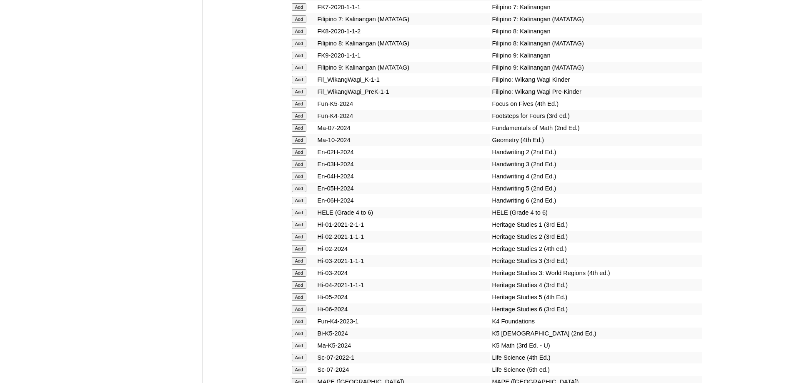
scroll to position [2695, 0]
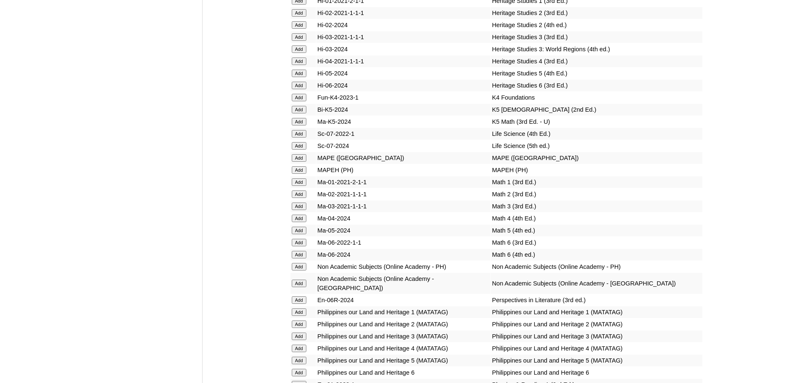
scroll to position [3022, 0]
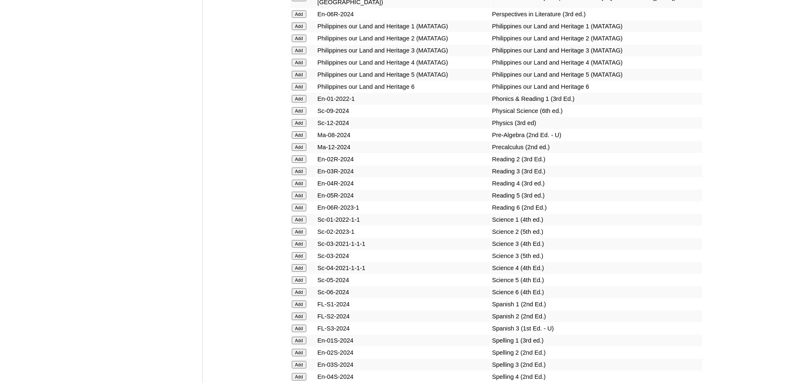
scroll to position [3181, 0]
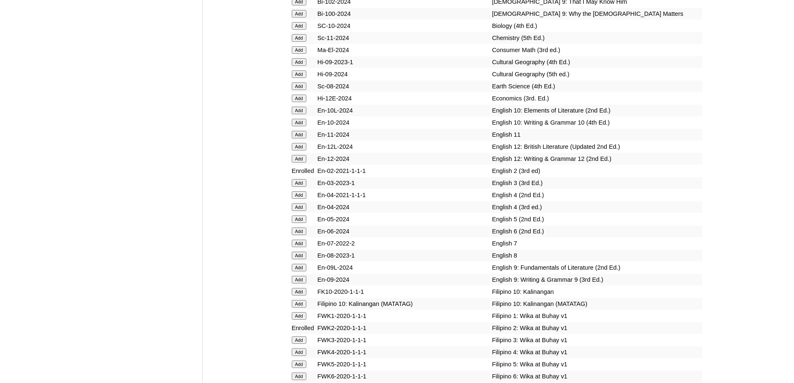
scroll to position [3261, 0]
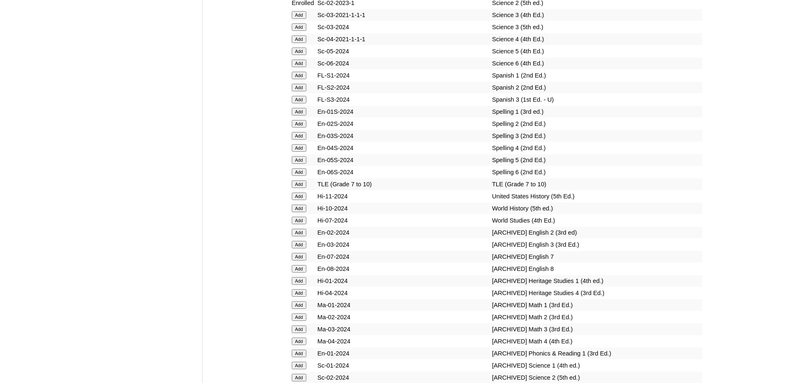
scroll to position [3381, 0]
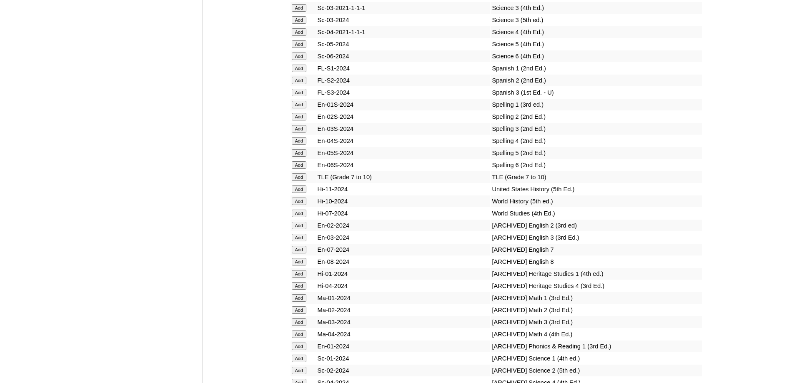
scroll to position [3589, 0]
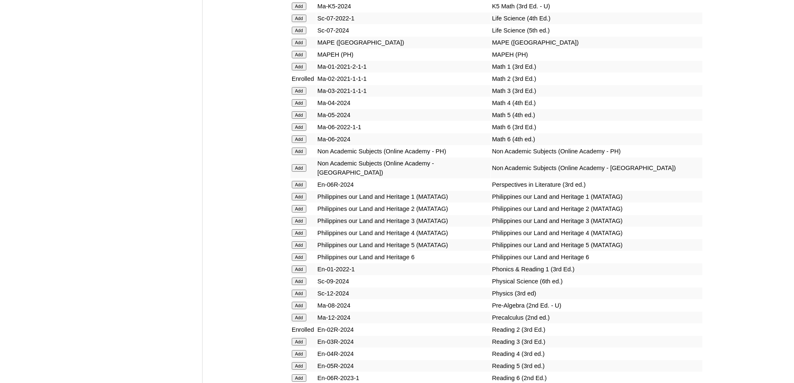
scroll to position [3022, 0]
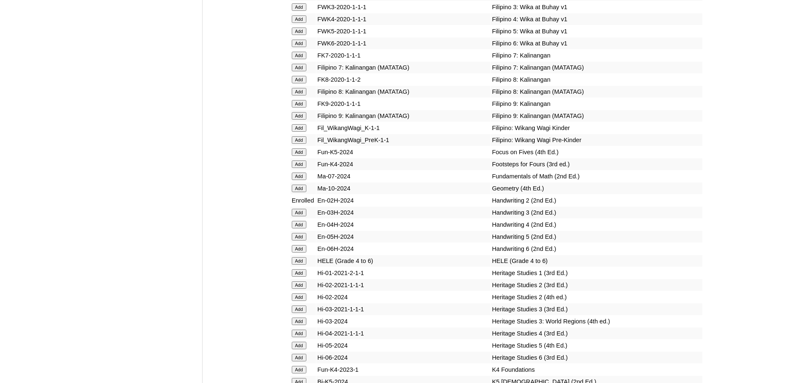
scroll to position [2605, 0]
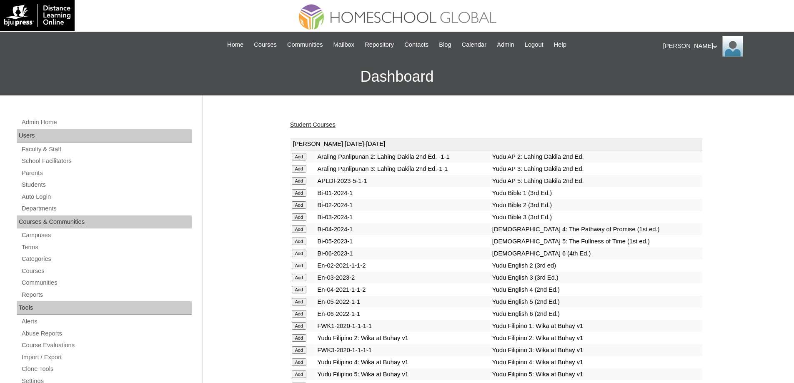
click at [310, 121] on link "Student Courses" at bounding box center [312, 124] width 45 height 7
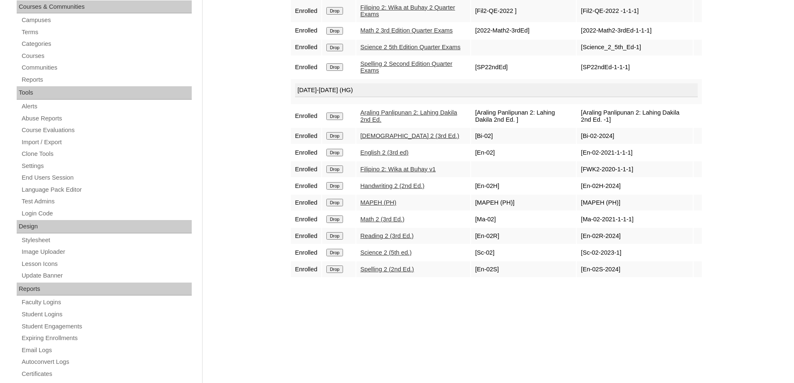
scroll to position [250, 0]
